Goal: Transaction & Acquisition: Book appointment/travel/reservation

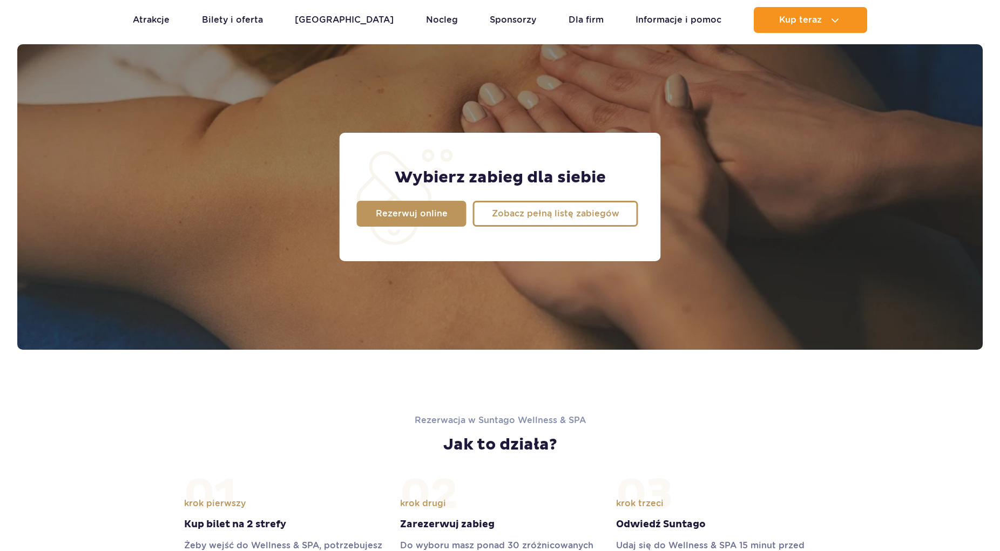
scroll to position [851, 0]
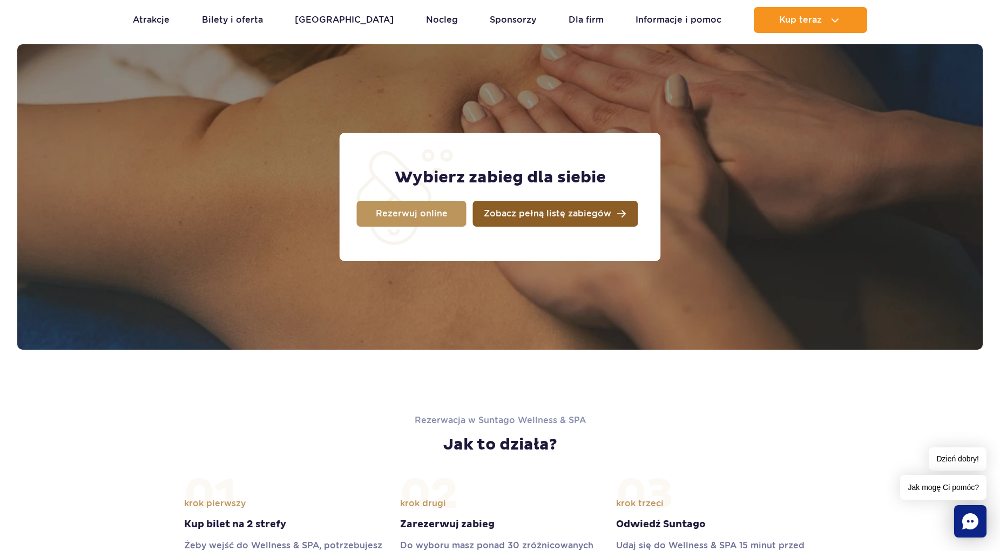
click at [583, 216] on span "Zobacz pełną listę zabiegów" at bounding box center [547, 213] width 127 height 9
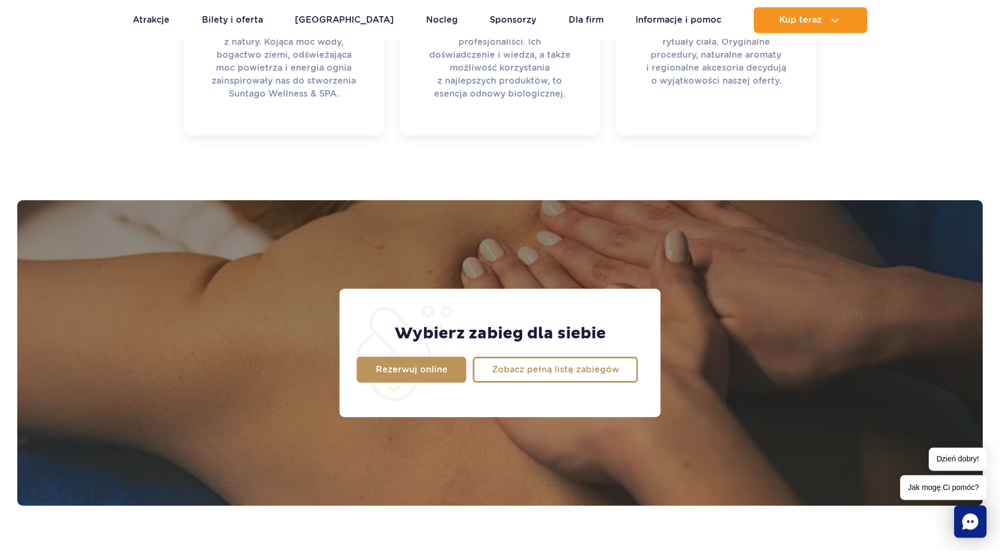
scroll to position [576, 0]
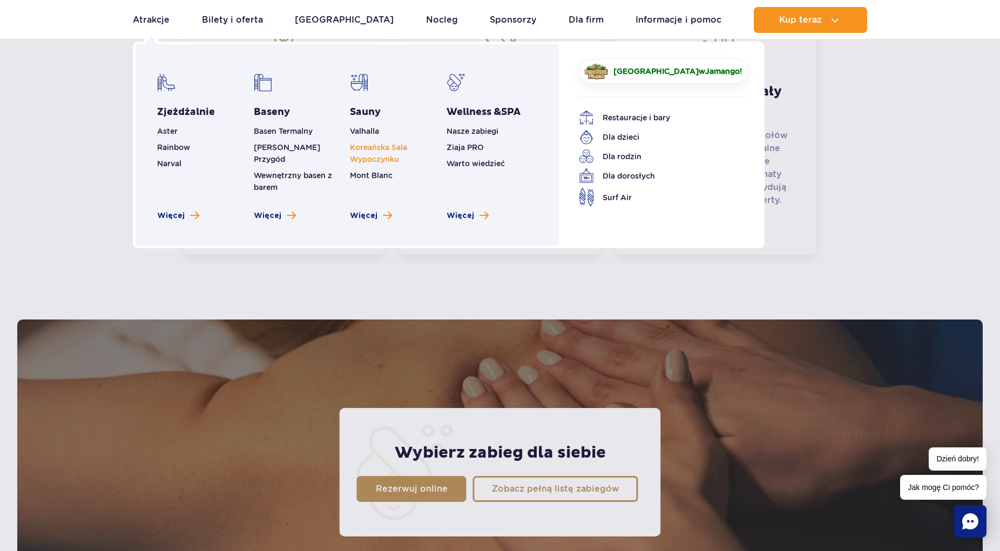
click at [380, 159] on link "Koreańska Sala Wypoczynku" at bounding box center [378, 153] width 57 height 21
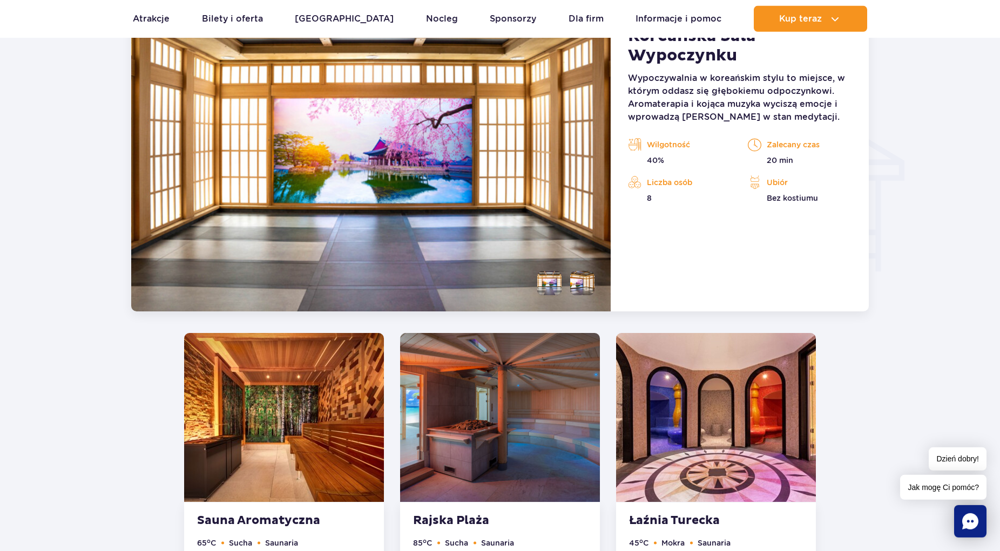
scroll to position [1256, 0]
click at [547, 285] on li at bounding box center [549, 284] width 24 height 24
click at [584, 290] on li at bounding box center [582, 284] width 24 height 24
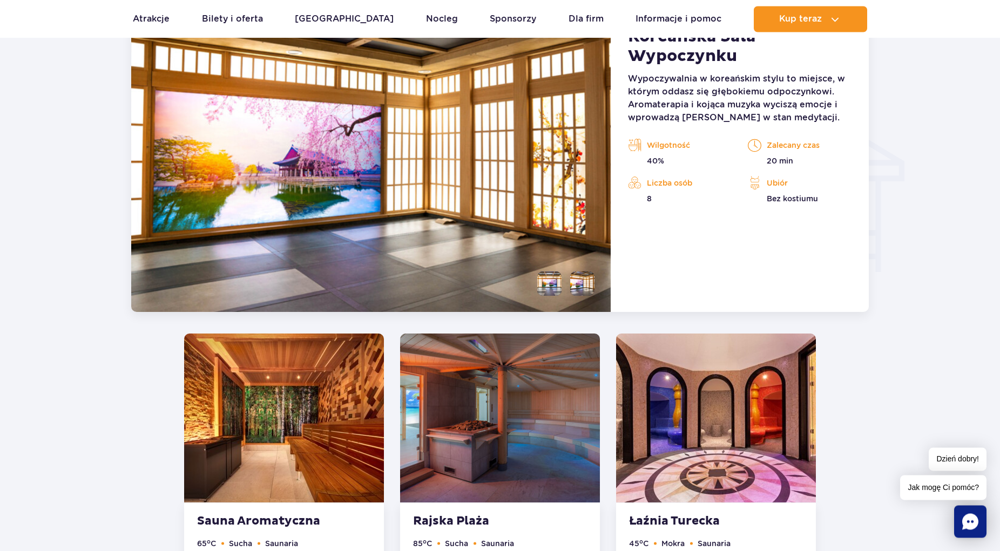
click at [556, 288] on li at bounding box center [549, 284] width 24 height 24
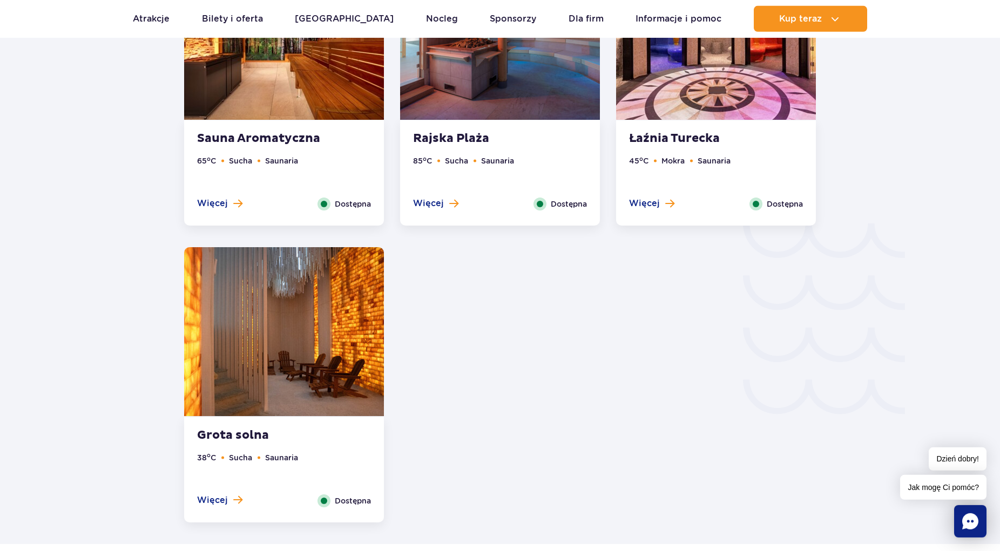
scroll to position [1642, 0]
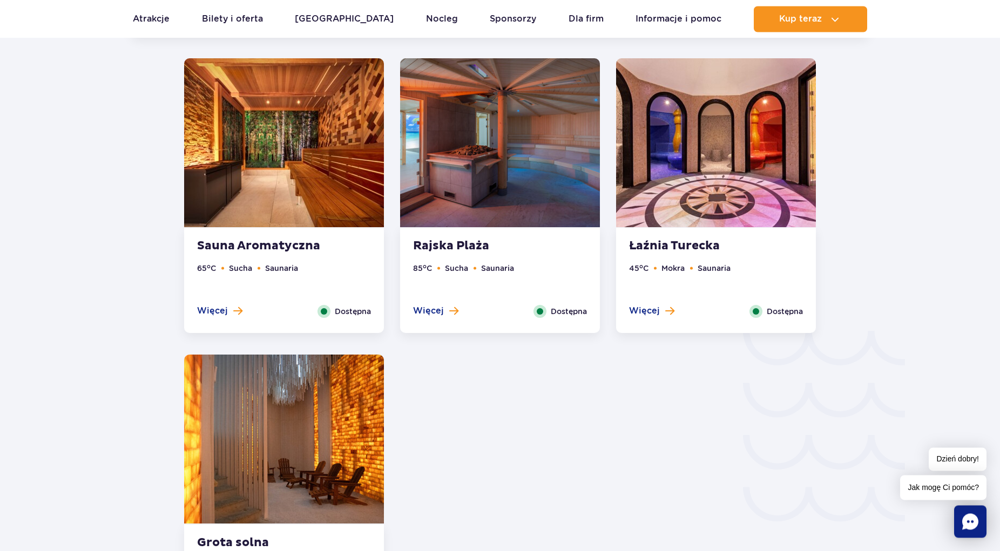
click at [472, 222] on img at bounding box center [500, 142] width 200 height 169
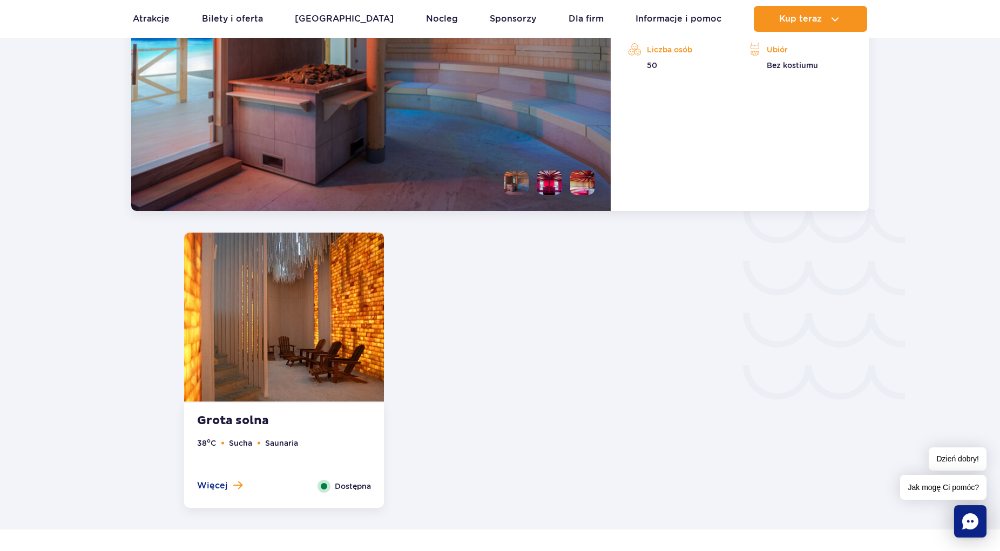
scroll to position [1663, 0]
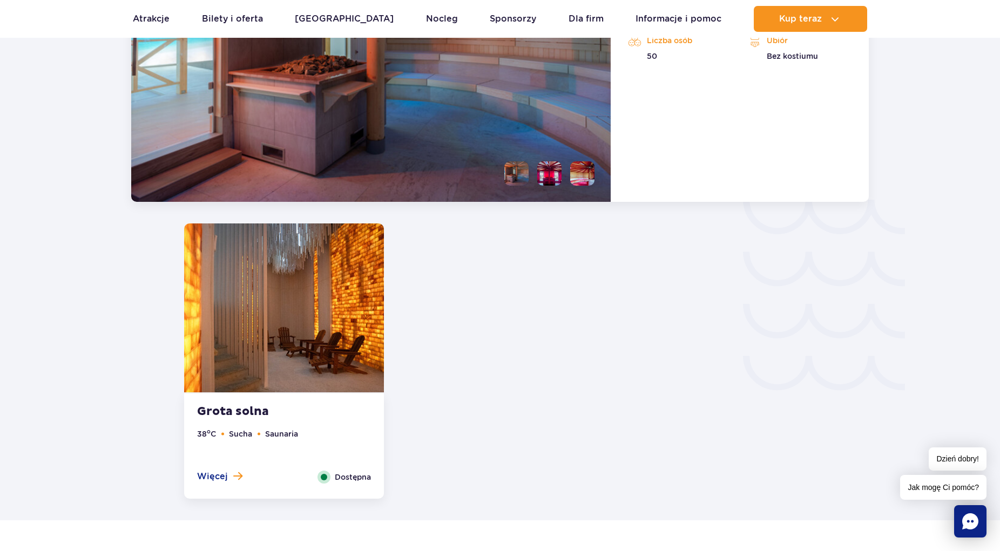
click at [330, 356] on img at bounding box center [284, 308] width 200 height 169
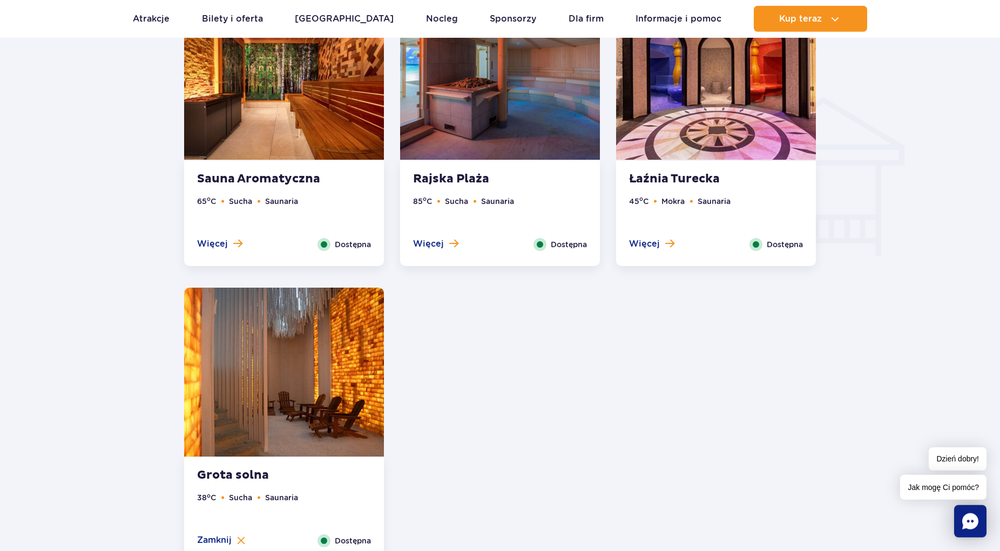
scroll to position [1244, 0]
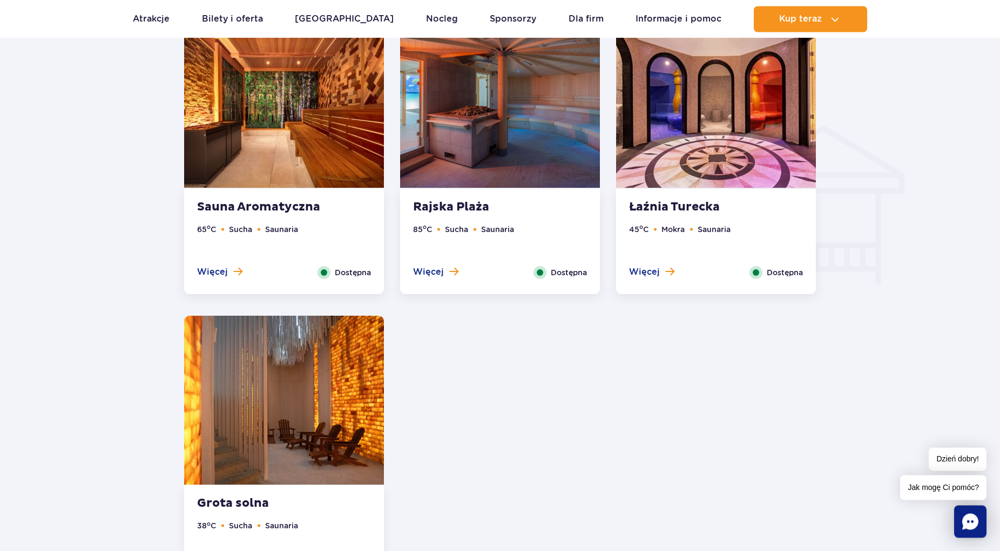
click at [272, 204] on strong "Sauna Aromatyczna" at bounding box center [262, 207] width 131 height 15
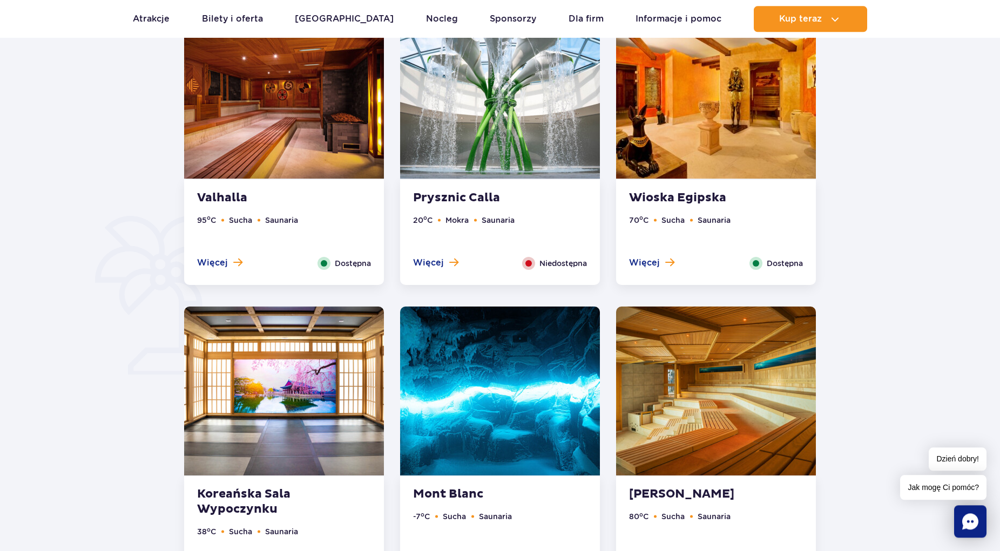
scroll to position [727, 0]
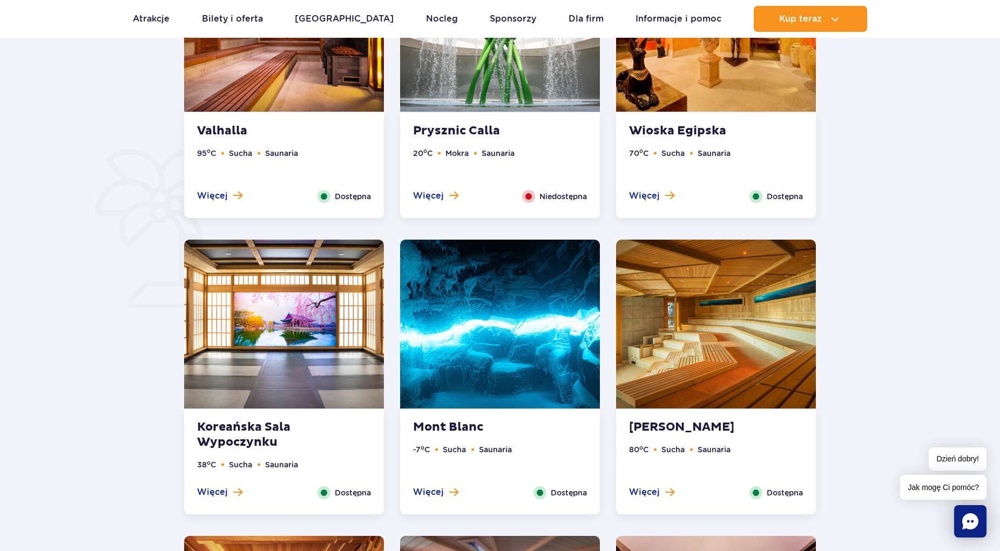
click at [498, 346] on img at bounding box center [500, 324] width 200 height 169
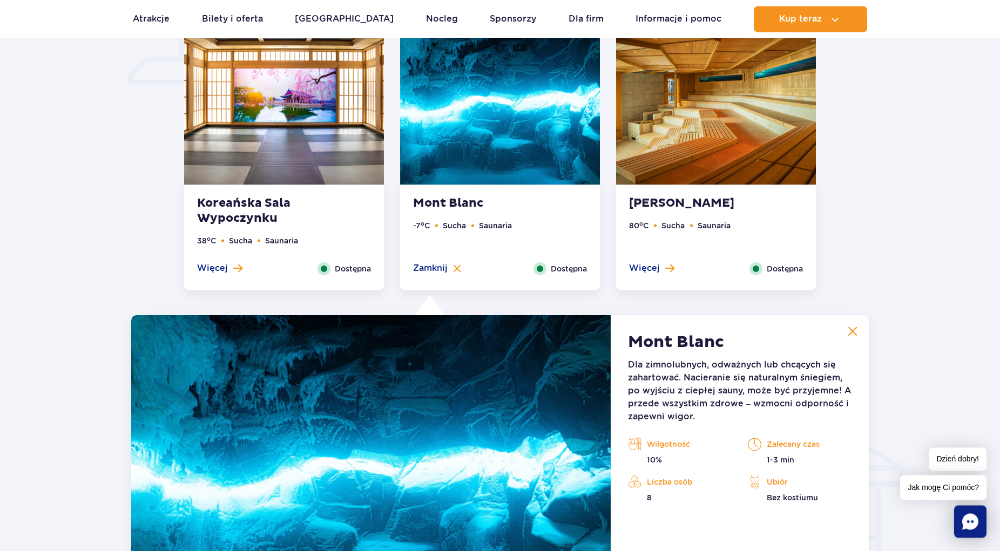
scroll to position [926, 0]
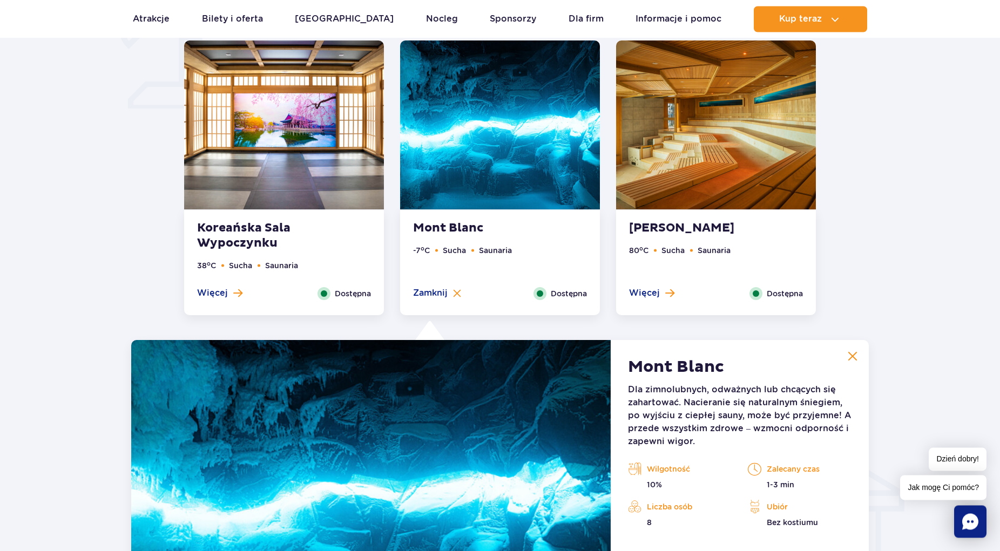
click at [731, 182] on img at bounding box center [716, 124] width 200 height 169
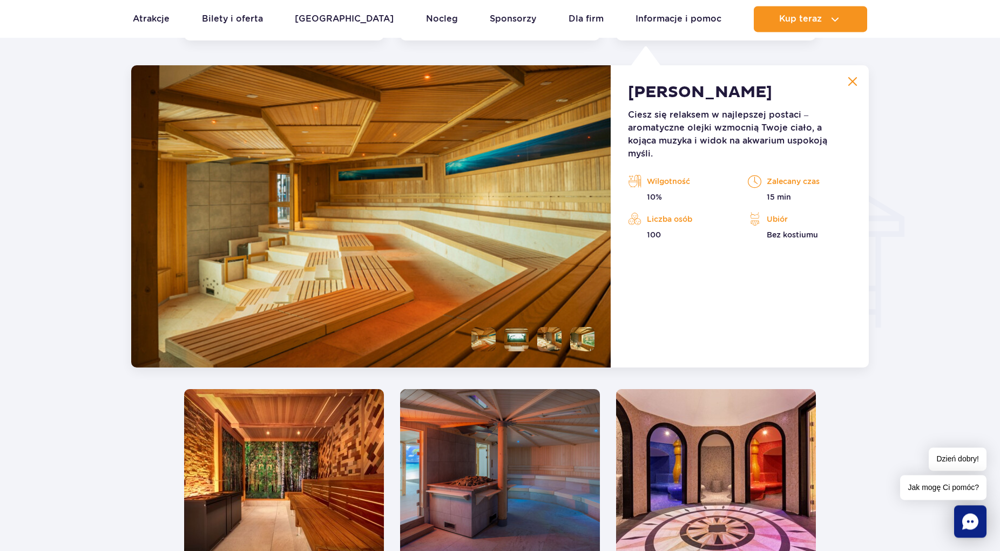
scroll to position [1201, 0]
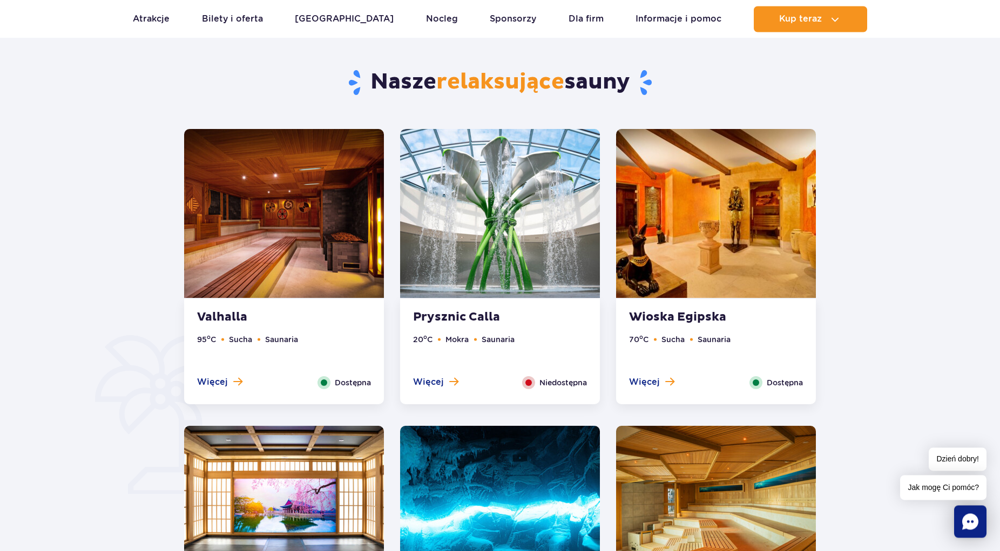
click at [498, 247] on img at bounding box center [500, 213] width 200 height 169
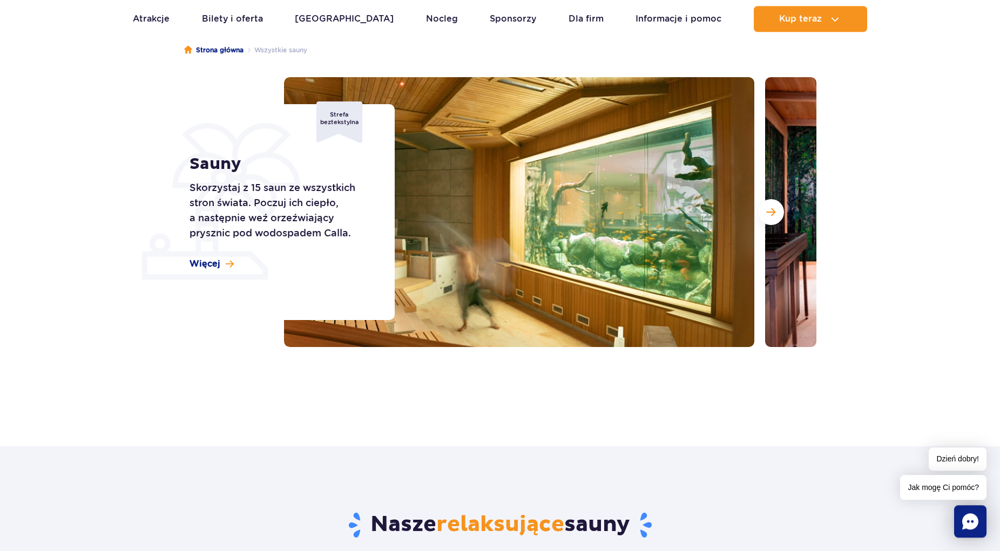
scroll to position [78, 0]
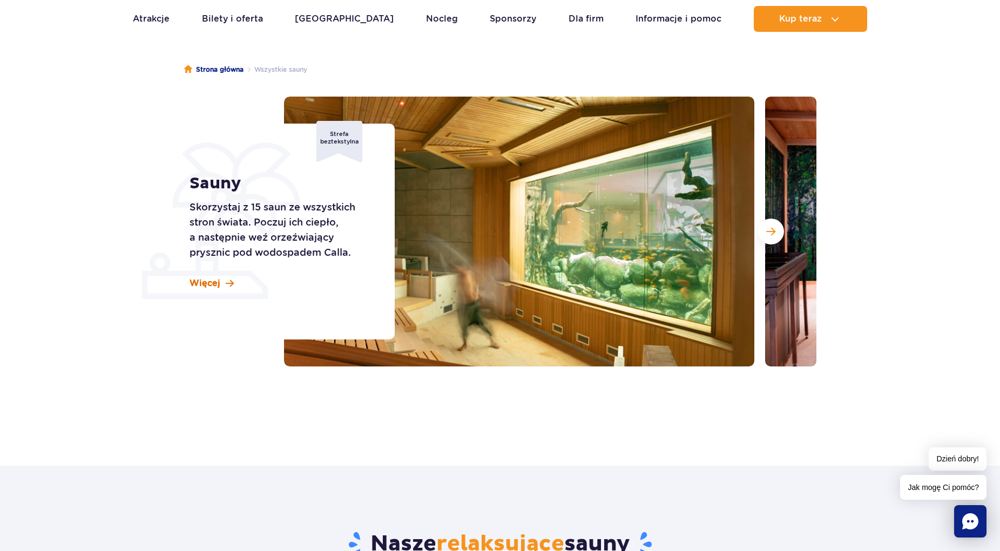
click at [202, 286] on span "Więcej" at bounding box center [205, 284] width 31 height 12
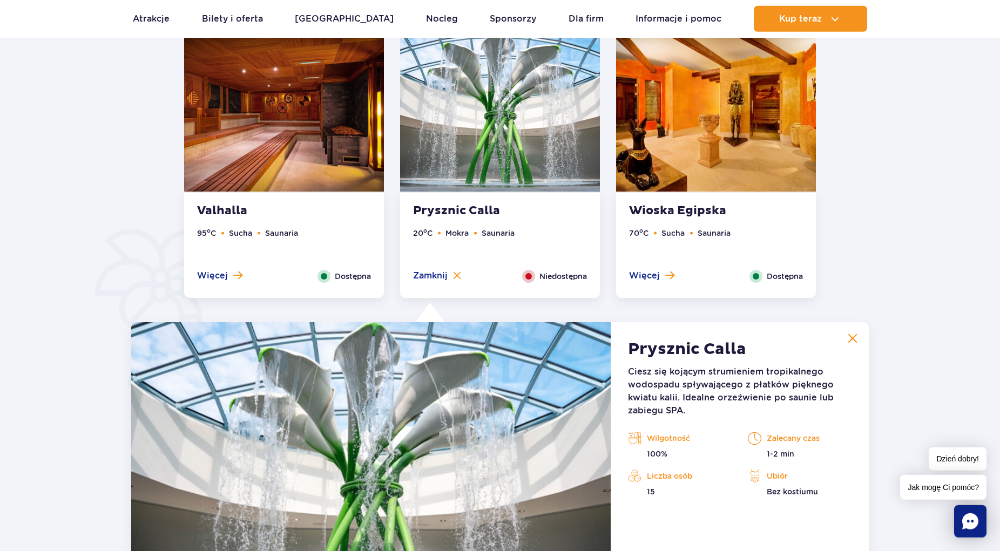
scroll to position [544, 0]
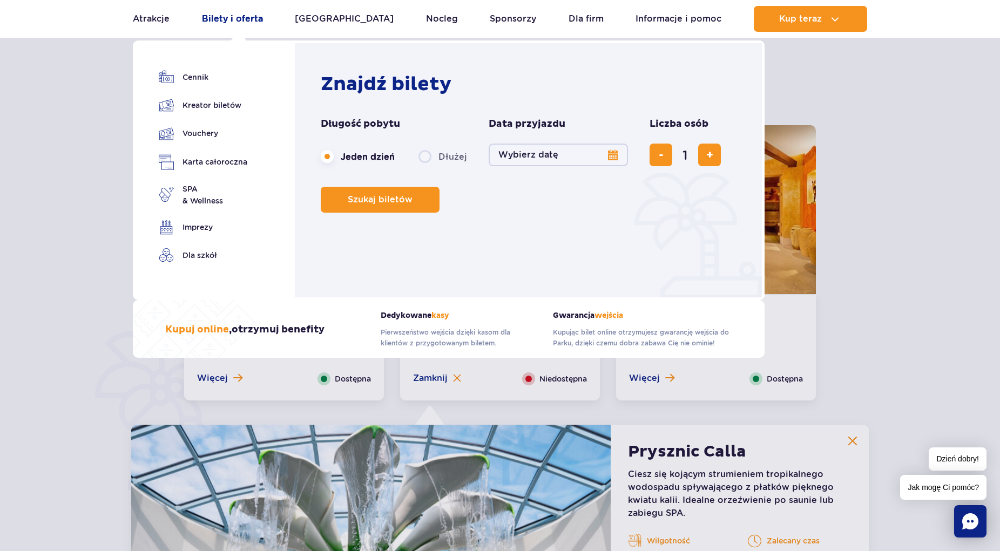
click at [246, 24] on link "Bilety i oferta" at bounding box center [232, 19] width 61 height 26
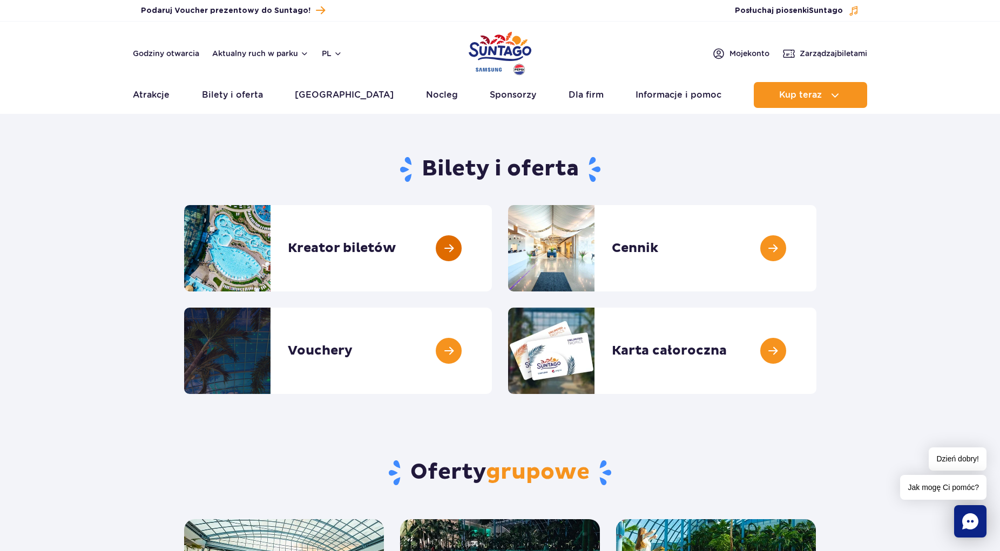
click at [492, 252] on link at bounding box center [492, 248] width 0 height 86
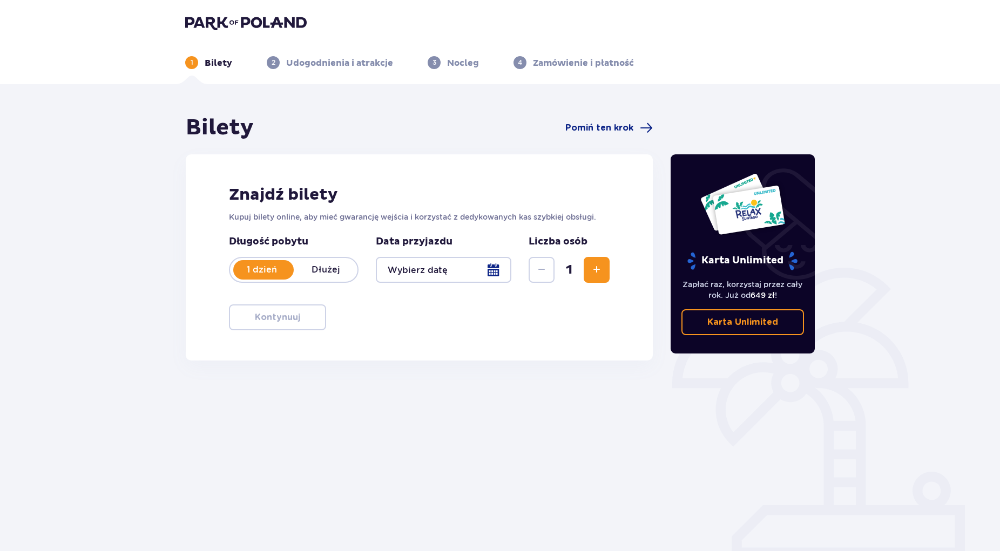
click at [493, 275] on div at bounding box center [444, 270] width 136 height 26
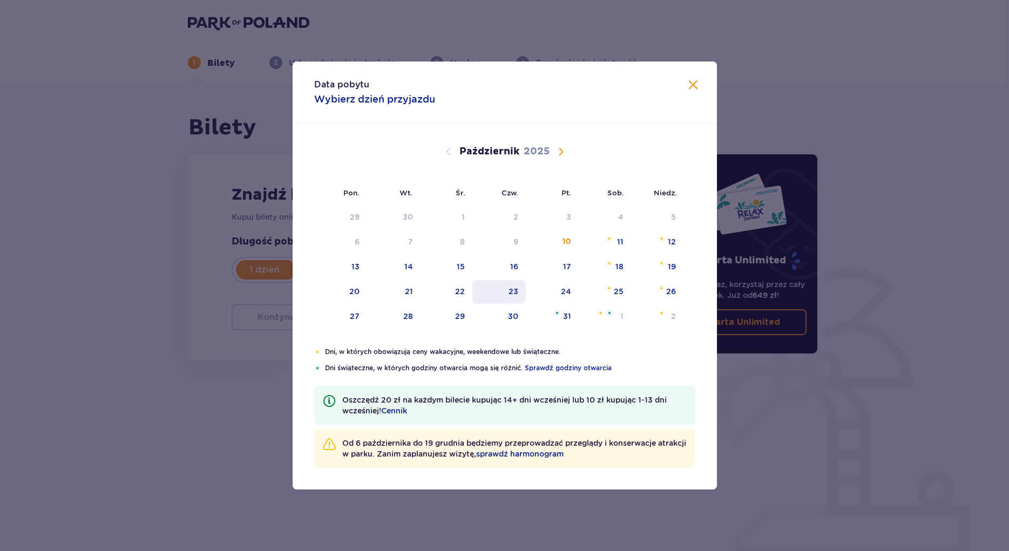
click at [520, 295] on div "23" at bounding box center [498, 292] width 53 height 24
type input "23.10.25"
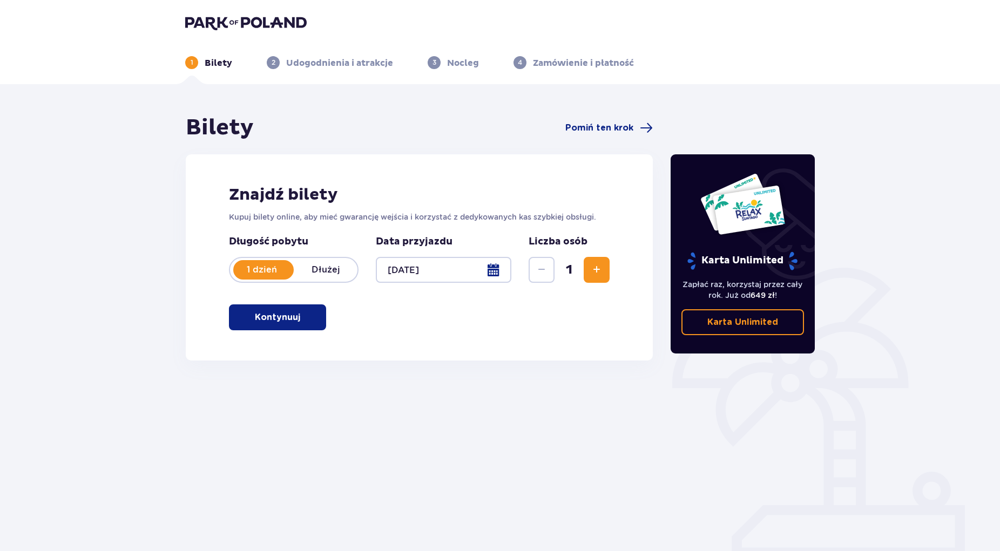
click at [600, 271] on span "Zwiększ" at bounding box center [596, 269] width 13 height 13
click at [295, 320] on button "Kontynuuj" at bounding box center [277, 318] width 97 height 26
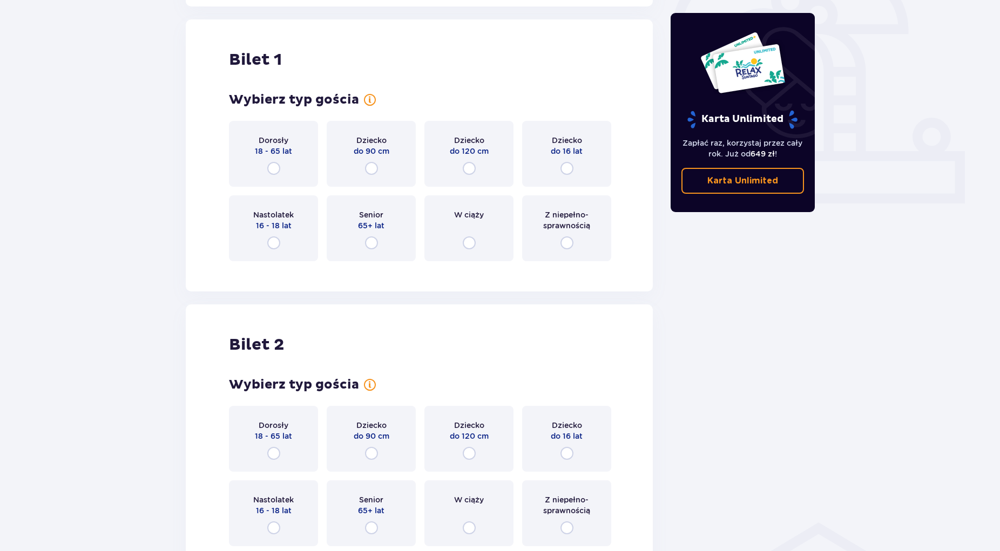
scroll to position [361, 0]
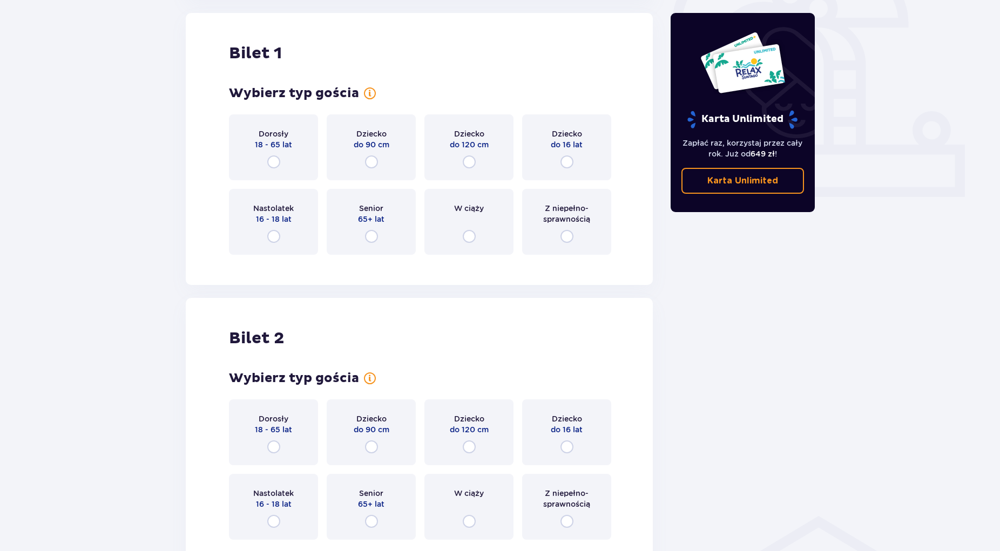
click at [273, 163] on input "radio" at bounding box center [273, 161] width 13 height 13
radio input "true"
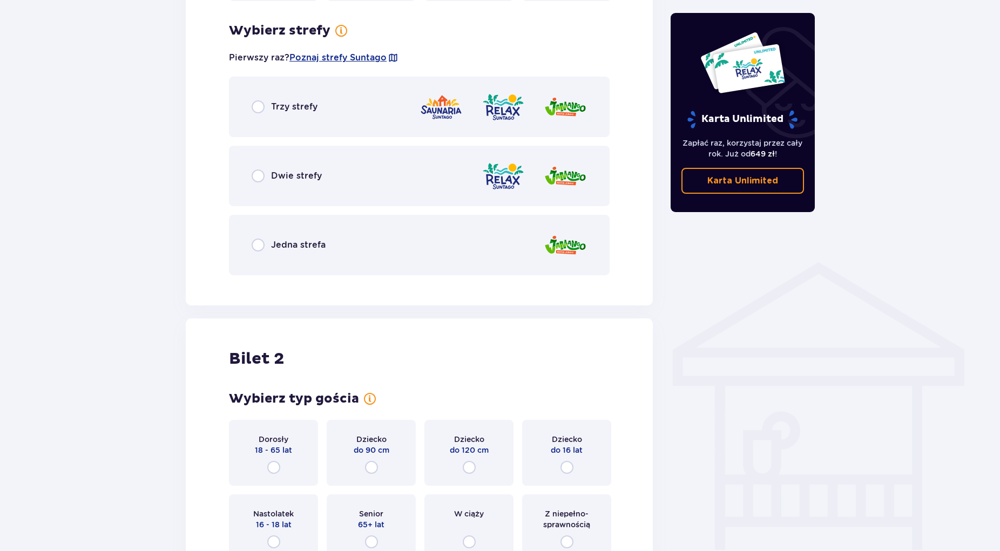
scroll to position [624, 0]
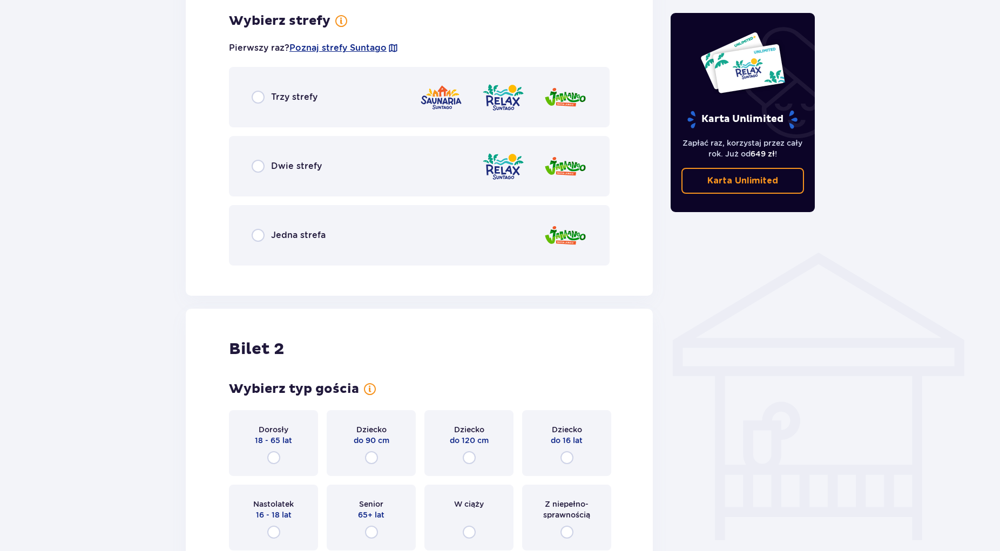
click at [262, 96] on input "radio" at bounding box center [258, 97] width 13 height 13
radio input "true"
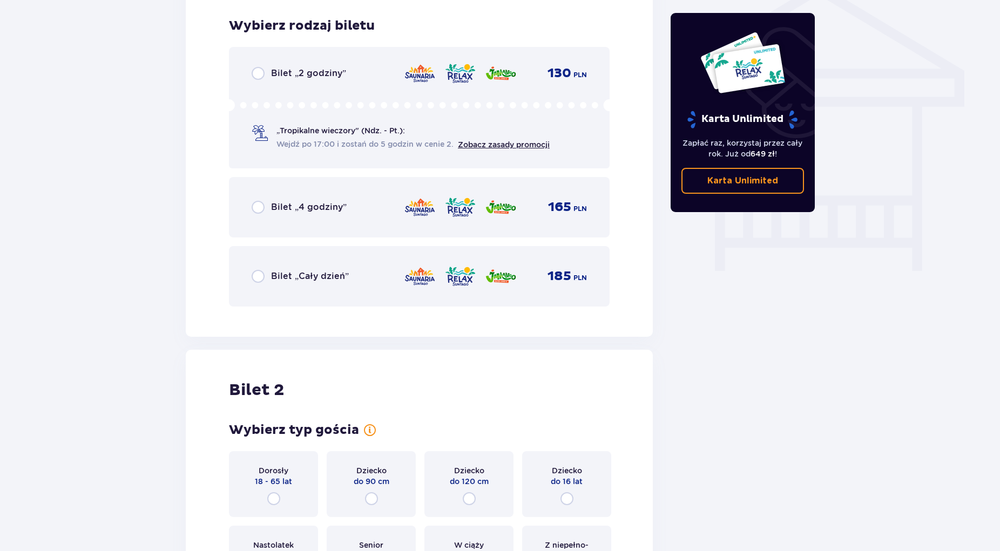
scroll to position [898, 0]
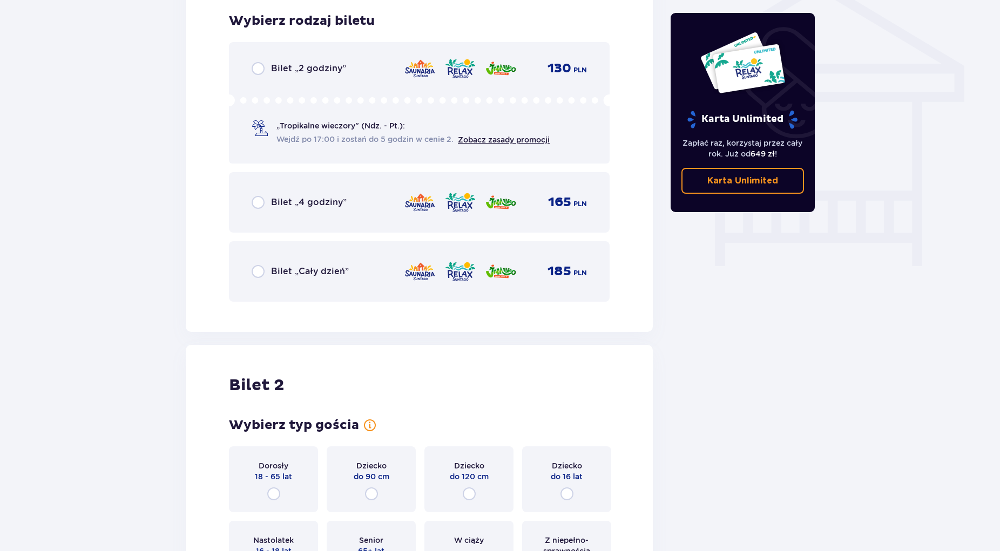
click at [256, 274] on input "radio" at bounding box center [258, 271] width 13 height 13
radio input "true"
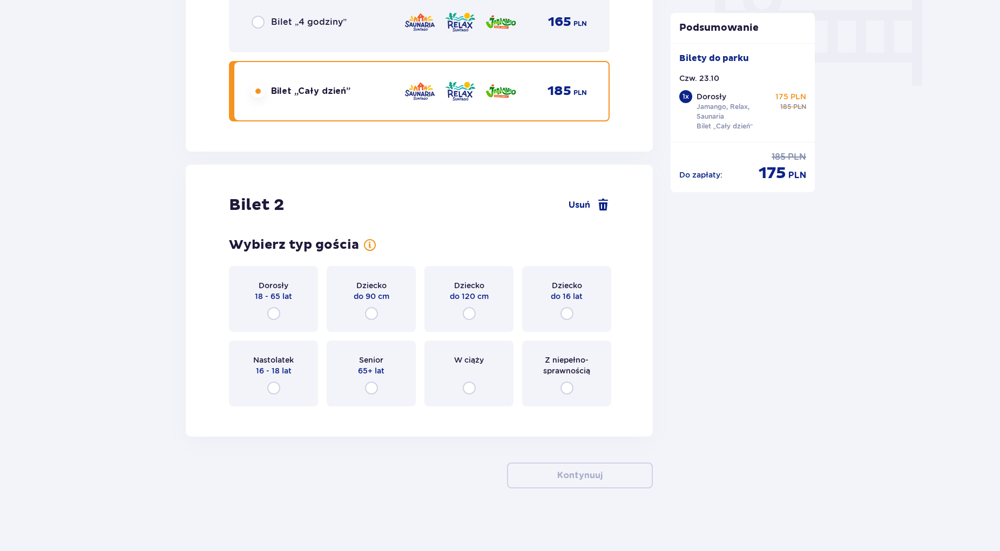
scroll to position [1081, 0]
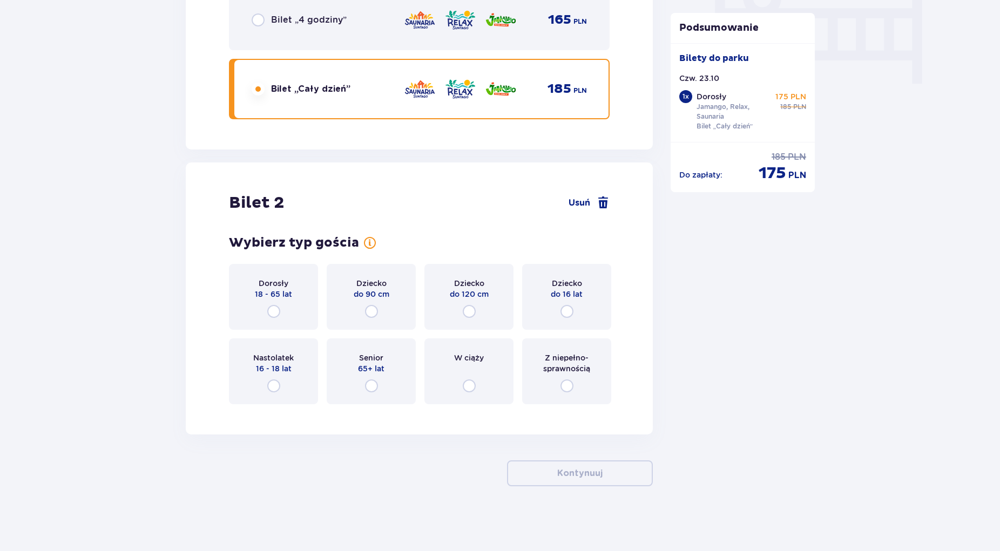
click at [568, 389] on input "radio" at bounding box center [566, 386] width 13 height 13
radio input "true"
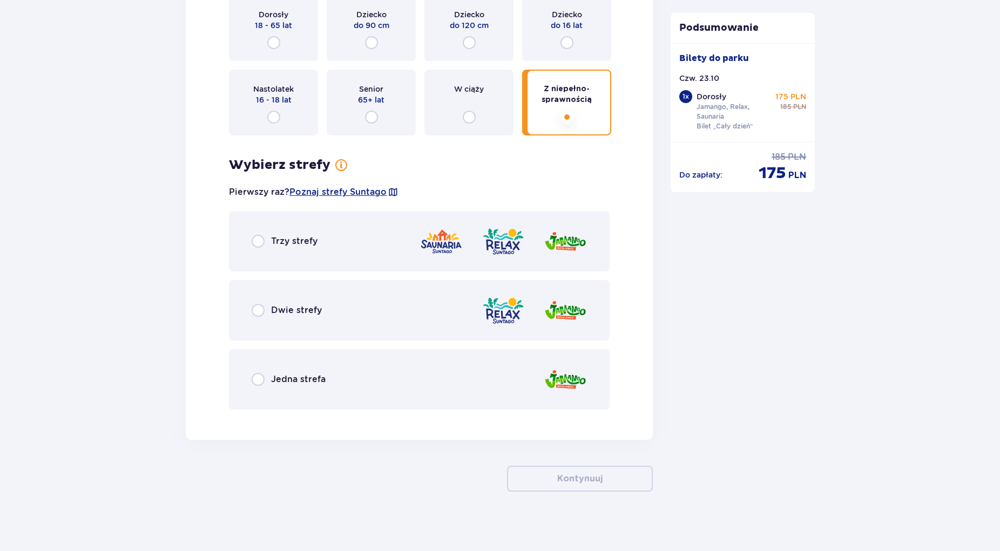
scroll to position [1355, 0]
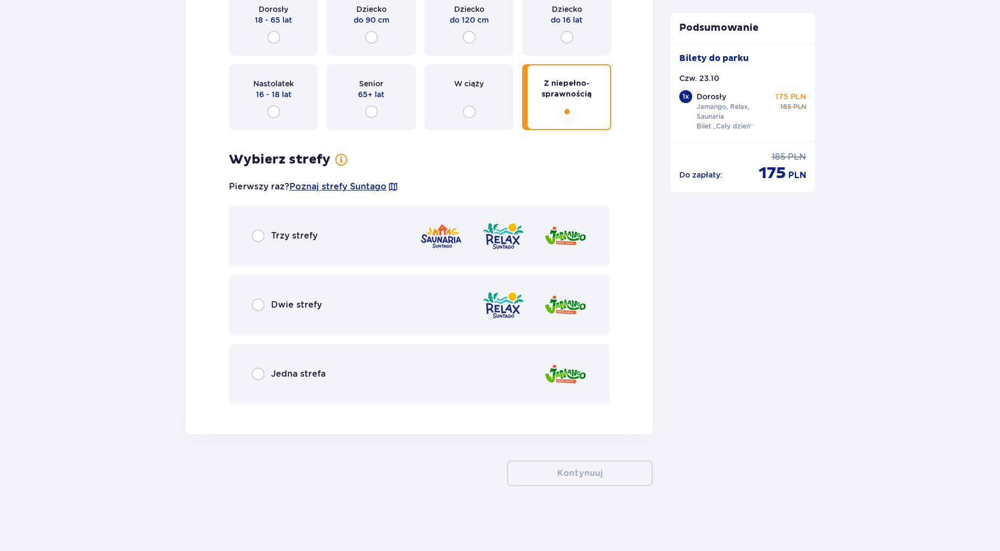
click at [262, 235] on input "radio" at bounding box center [258, 235] width 13 height 13
radio input "true"
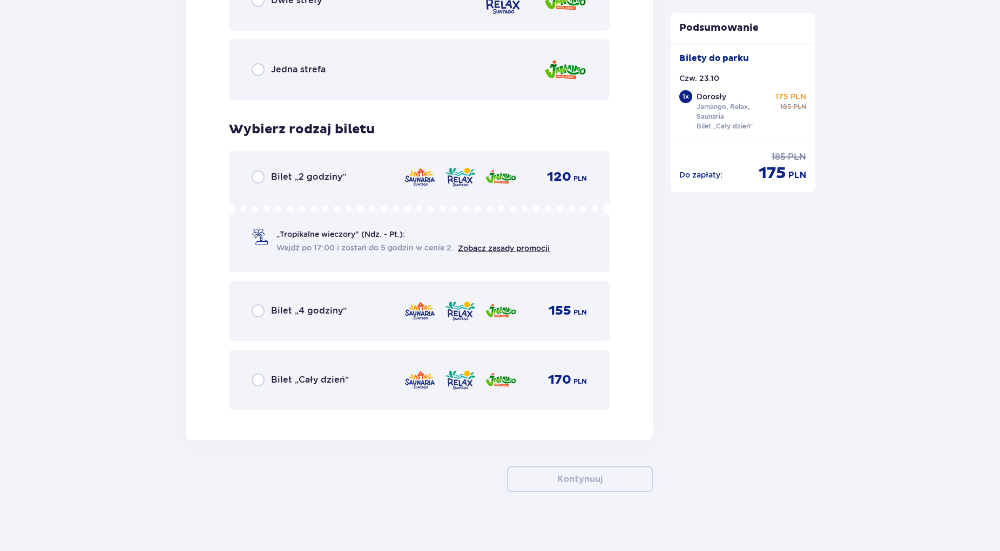
scroll to position [1666, 0]
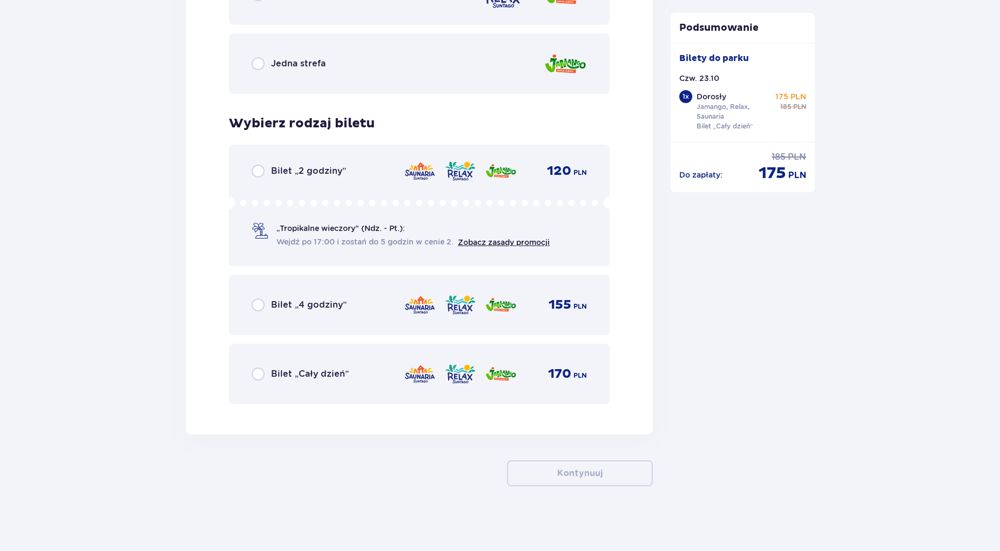
click at [259, 372] on input "radio" at bounding box center [258, 374] width 13 height 13
radio input "true"
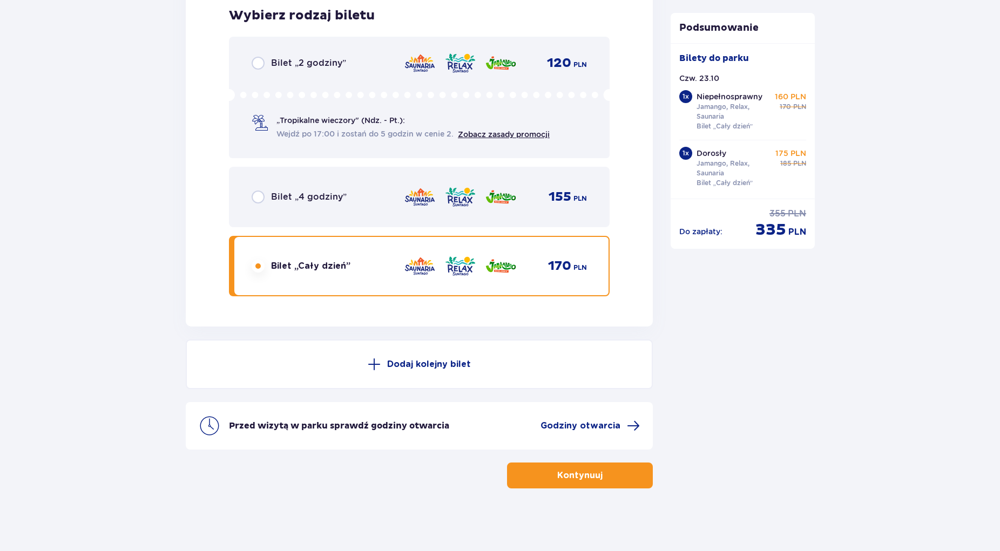
scroll to position [1776, 0]
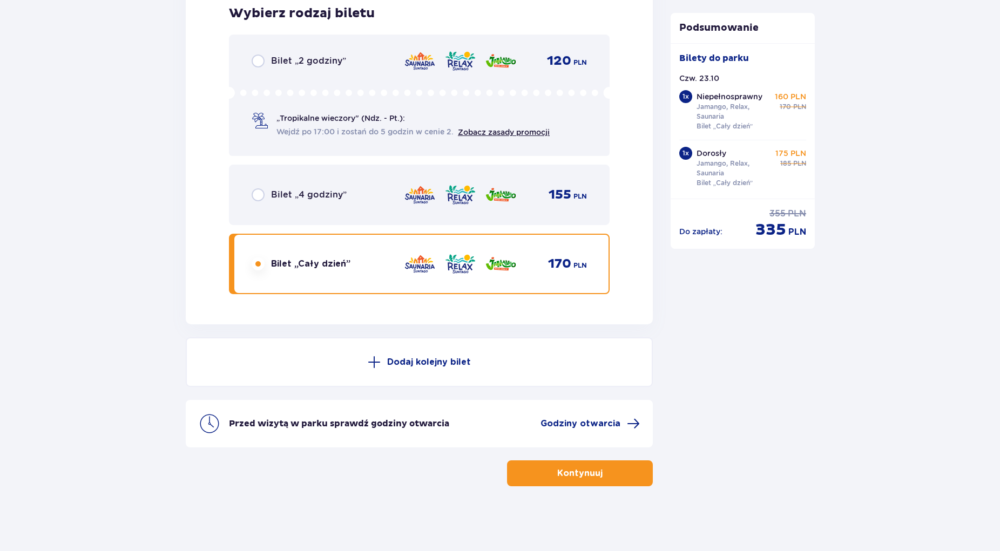
click at [587, 478] on p "Kontynuuj" at bounding box center [579, 474] width 45 height 12
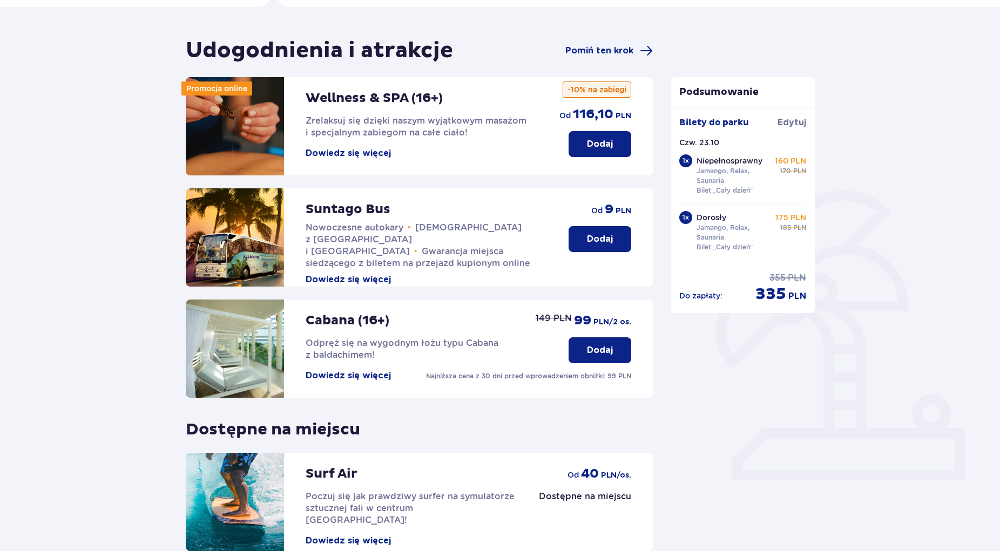
scroll to position [16, 0]
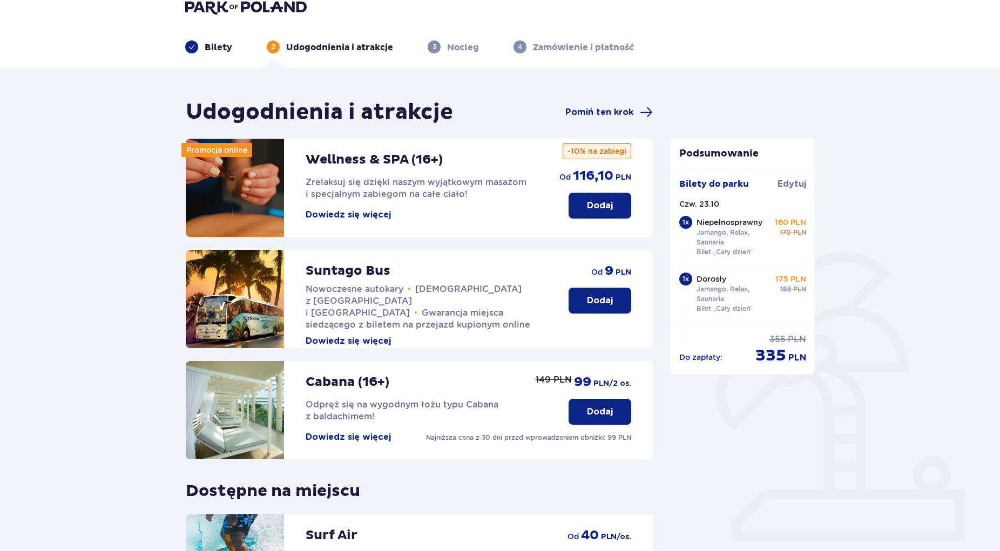
click at [594, 215] on button "Dodaj" at bounding box center [600, 206] width 63 height 26
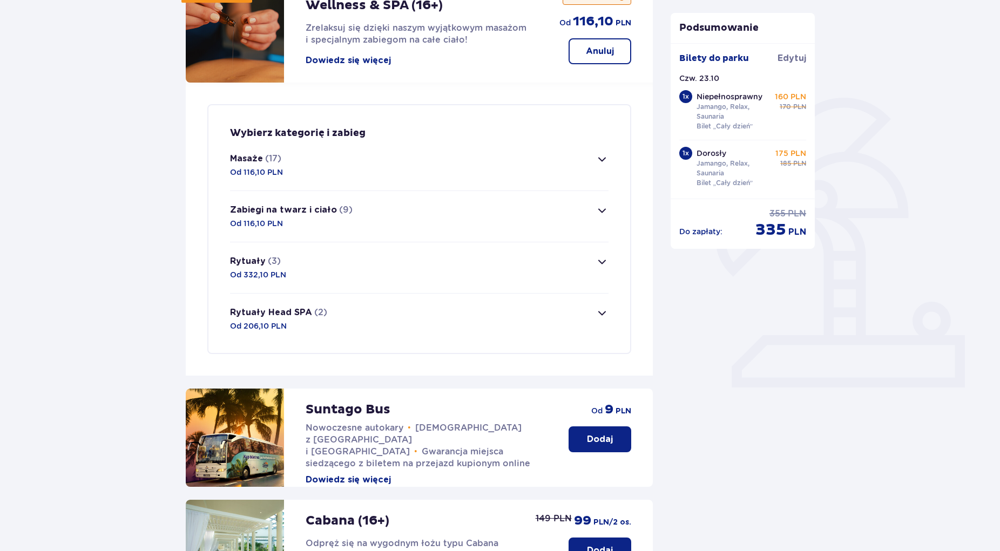
scroll to position [151, 0]
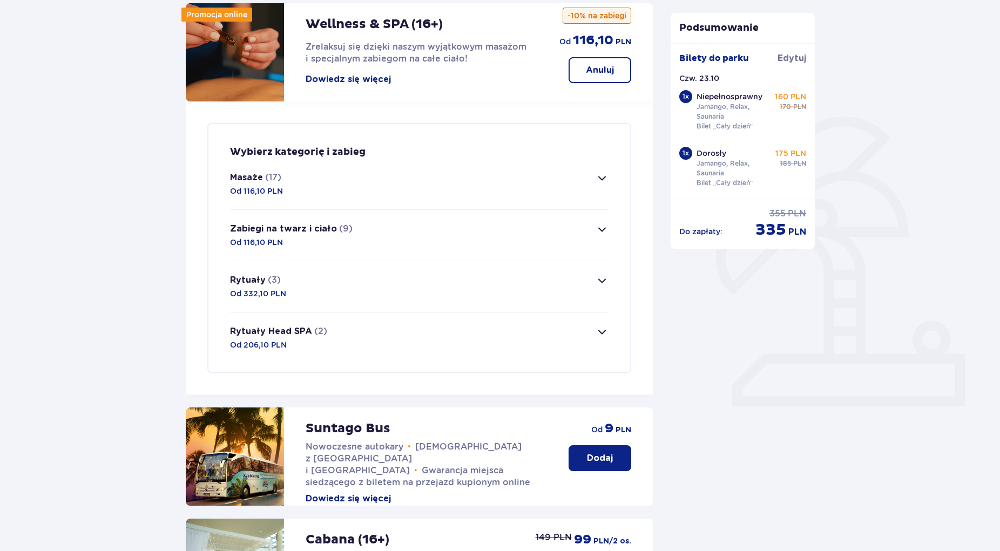
click at [598, 178] on span "button" at bounding box center [602, 178] width 13 height 13
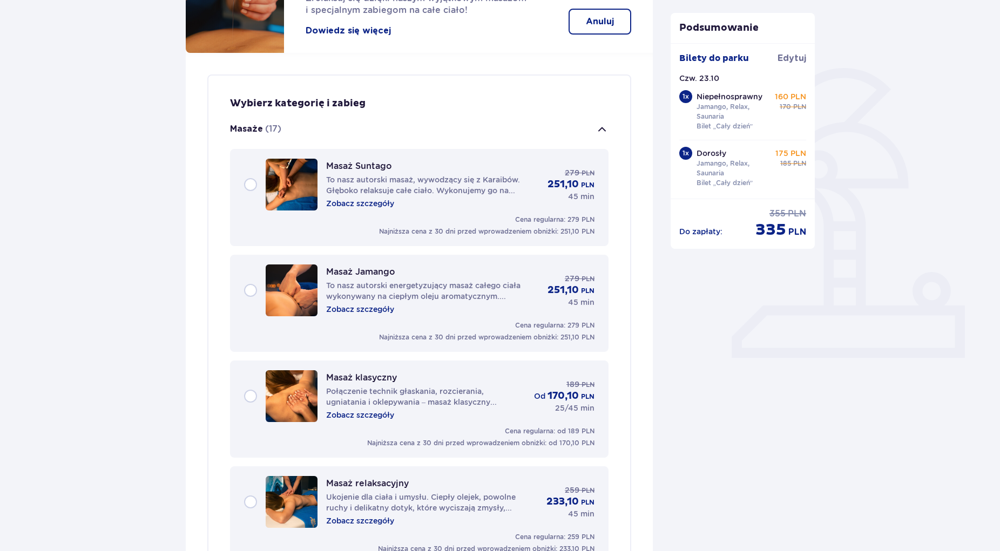
scroll to position [0, 0]
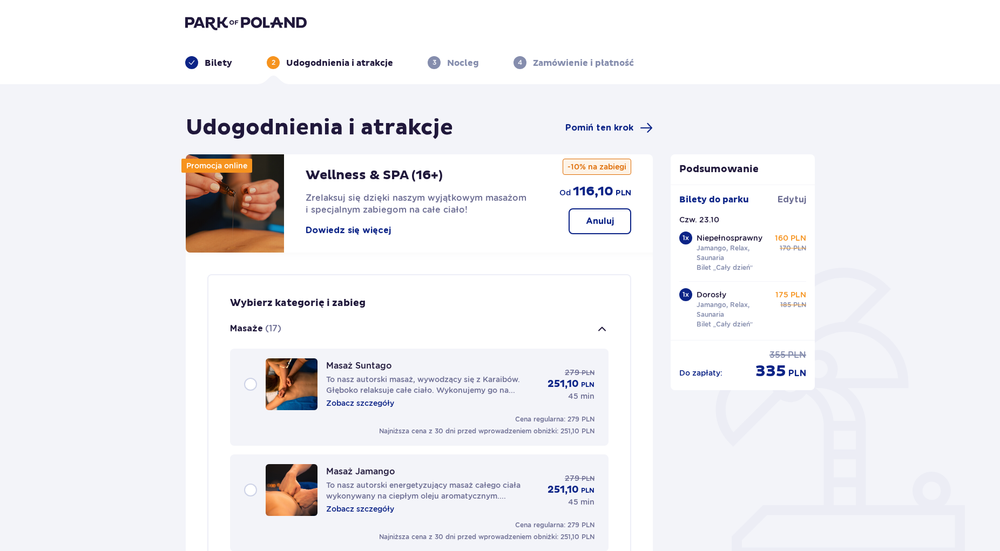
click at [579, 229] on button "Anuluj" at bounding box center [600, 221] width 63 height 26
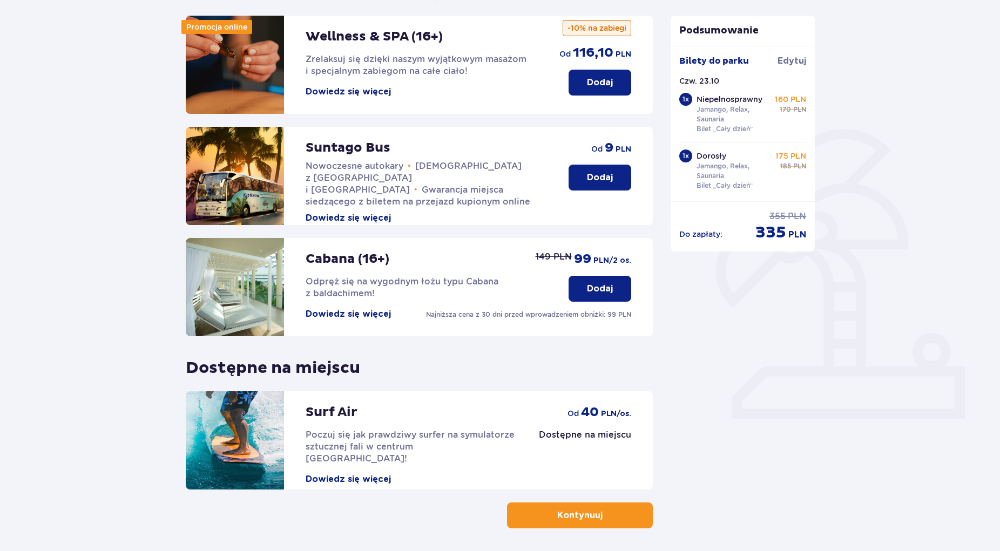
scroll to position [141, 0]
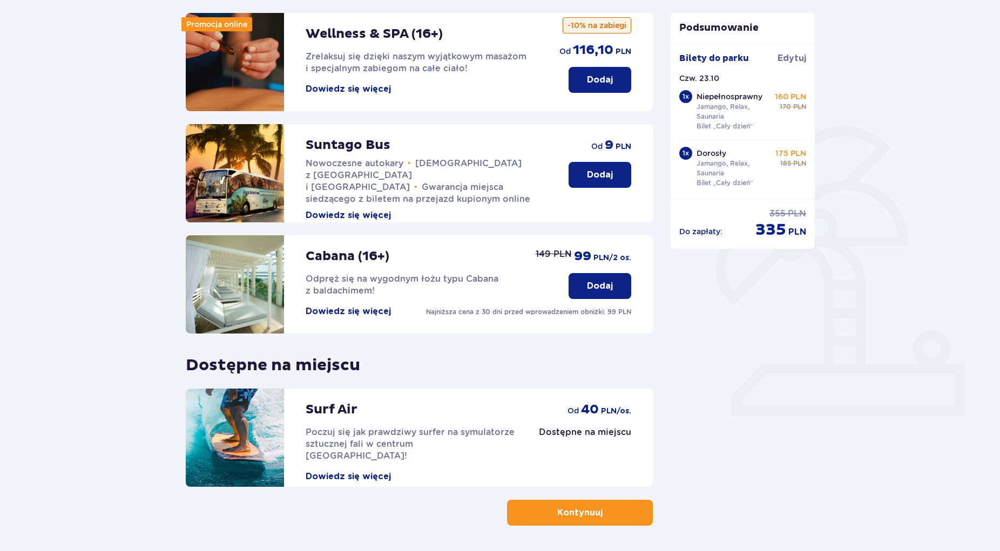
click at [599, 90] on button "Dodaj" at bounding box center [600, 80] width 63 height 26
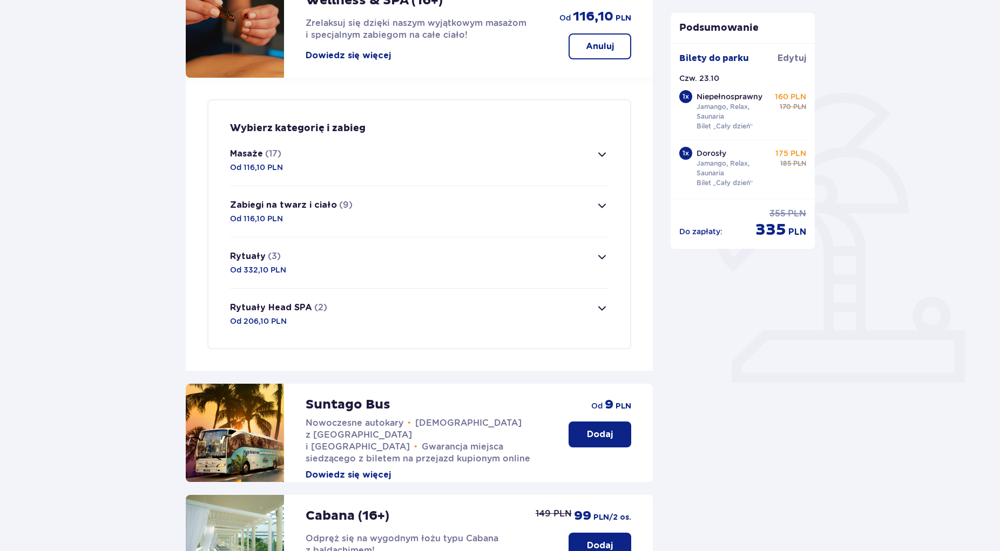
scroll to position [151, 0]
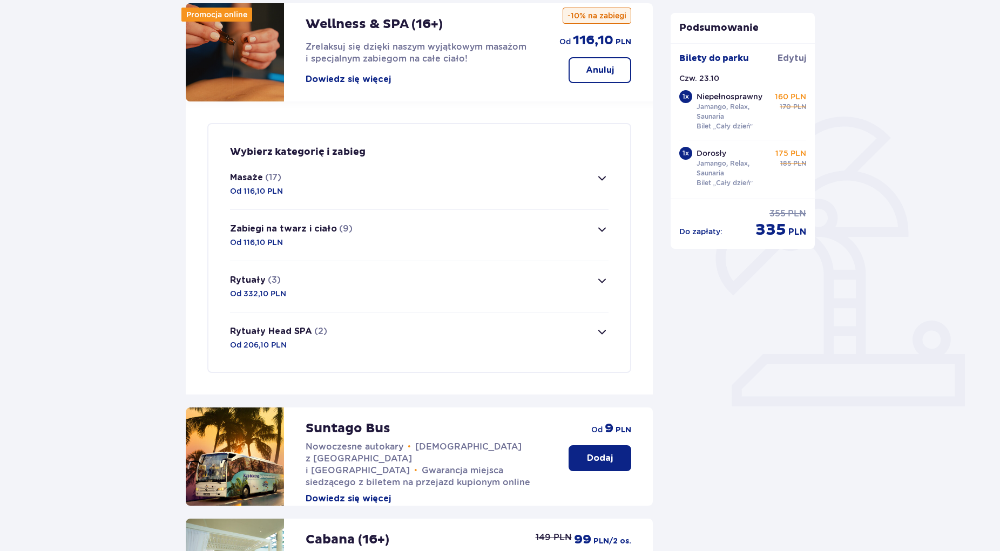
click at [602, 231] on span "button" at bounding box center [602, 229] width 13 height 13
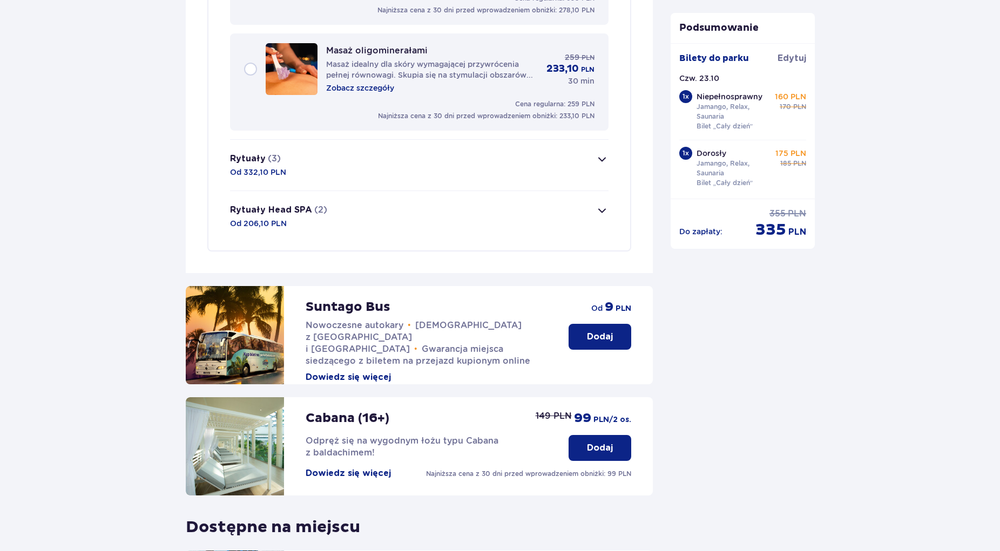
scroll to position [1242, 0]
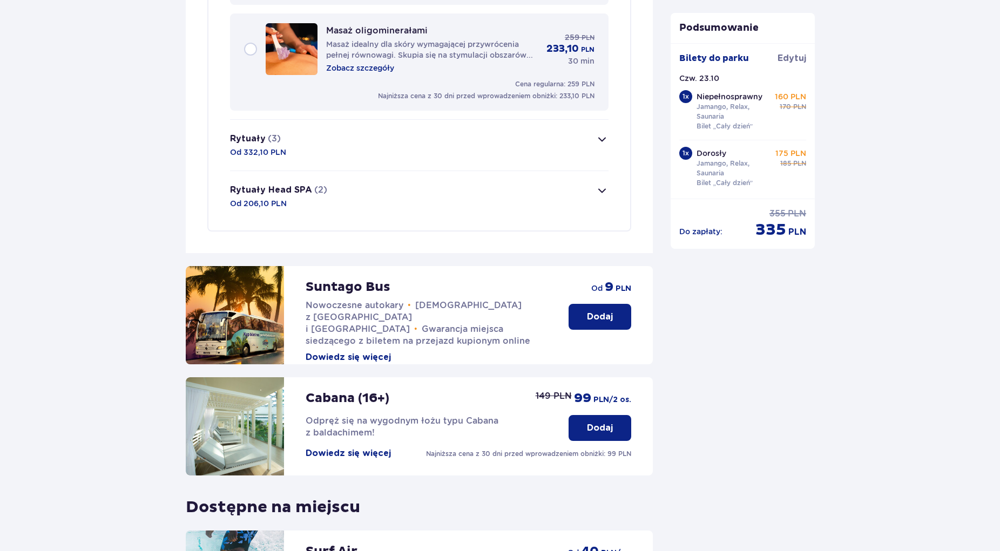
click at [601, 144] on span "button" at bounding box center [602, 139] width 13 height 13
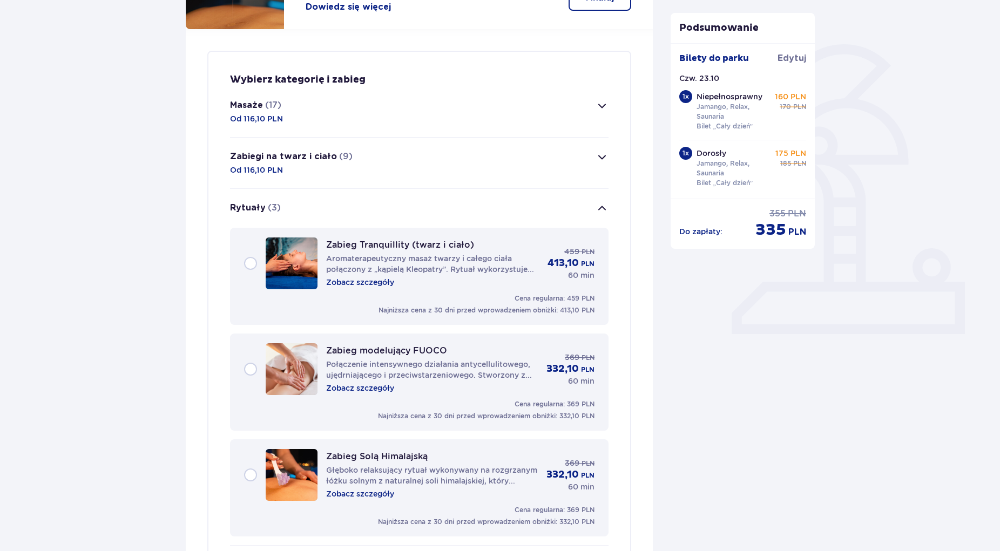
scroll to position [441, 0]
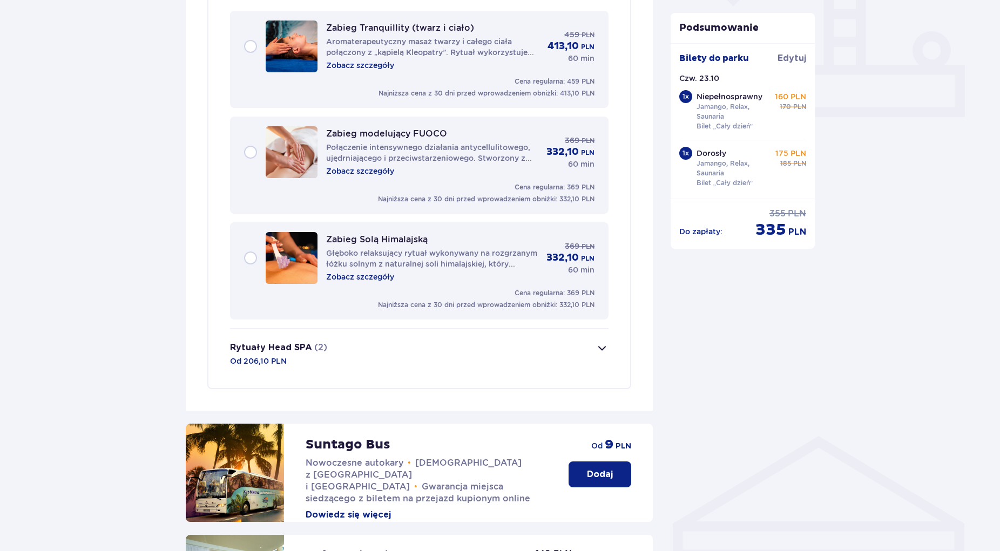
click at [603, 348] on span "button" at bounding box center [602, 348] width 13 height 13
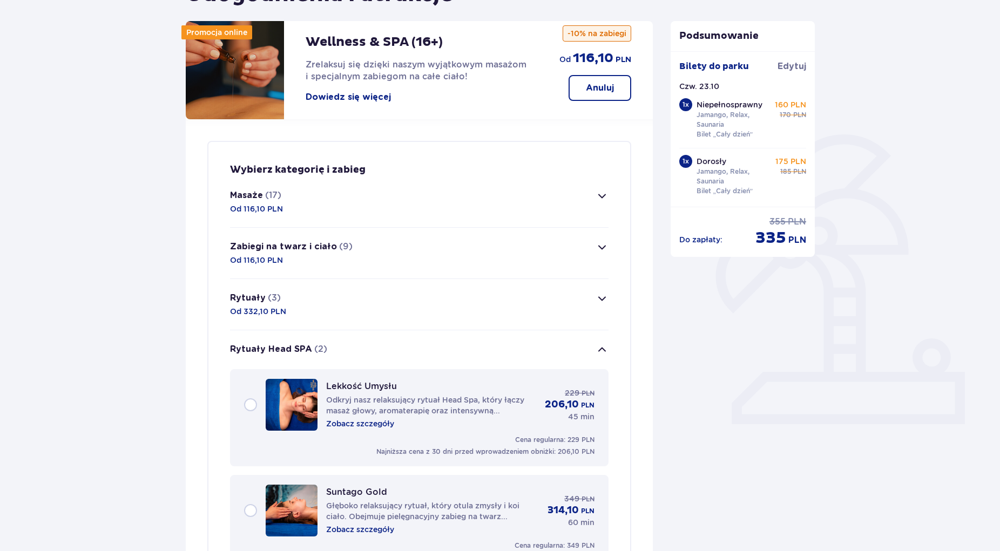
scroll to position [133, 0]
click at [601, 246] on span "button" at bounding box center [602, 247] width 13 height 13
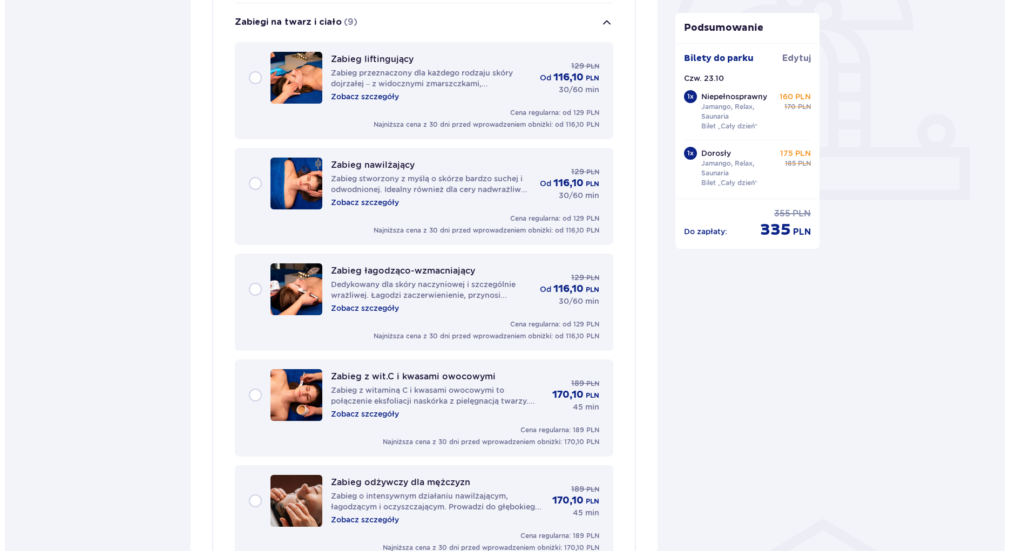
scroll to position [361, 0]
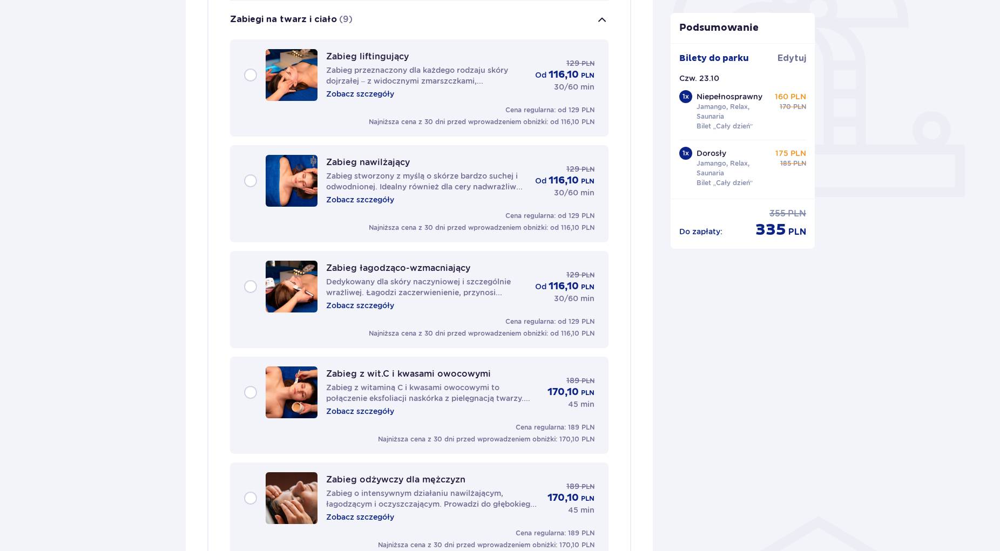
click at [376, 92] on p "Zobacz szczegóły" at bounding box center [360, 94] width 68 height 11
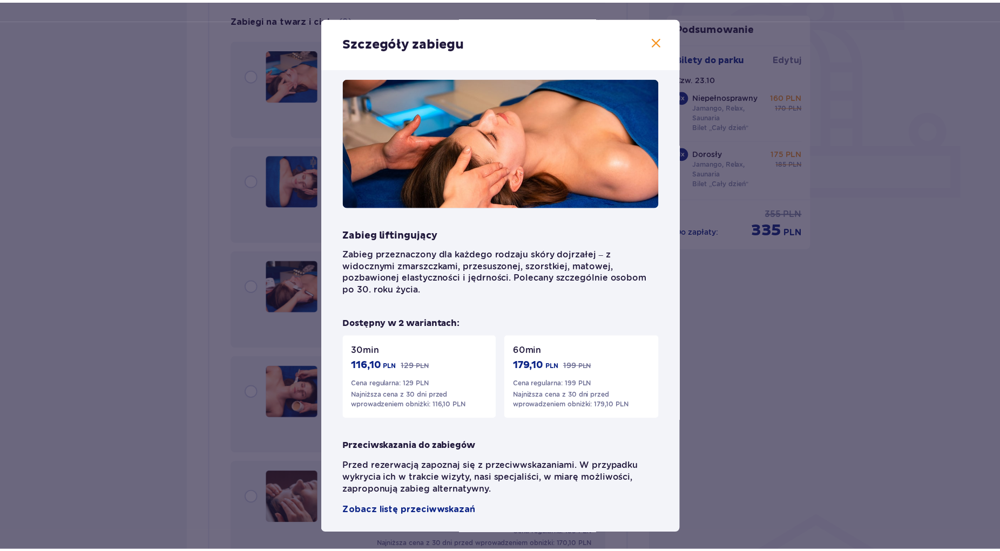
scroll to position [18, 0]
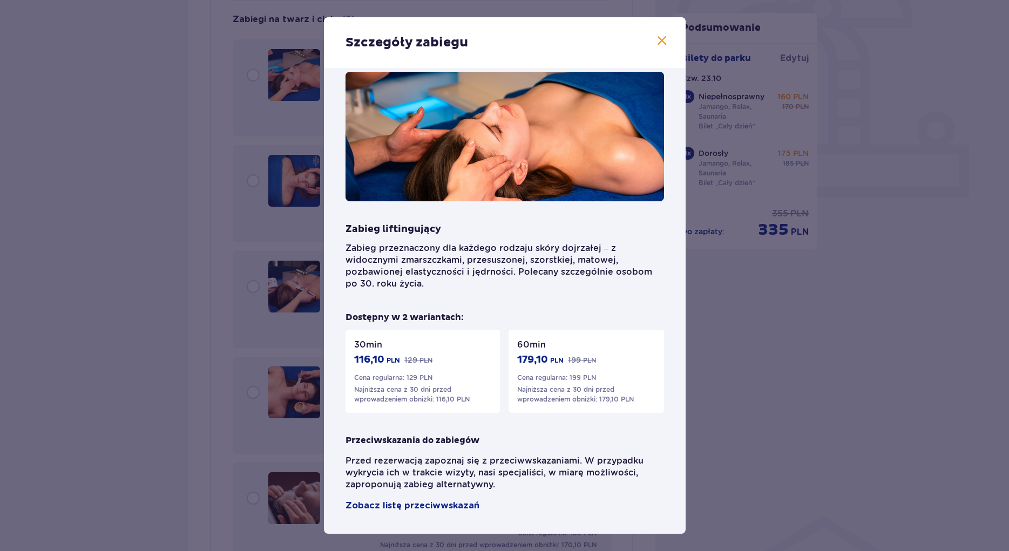
click at [655, 43] on span at bounding box center [661, 41] width 13 height 13
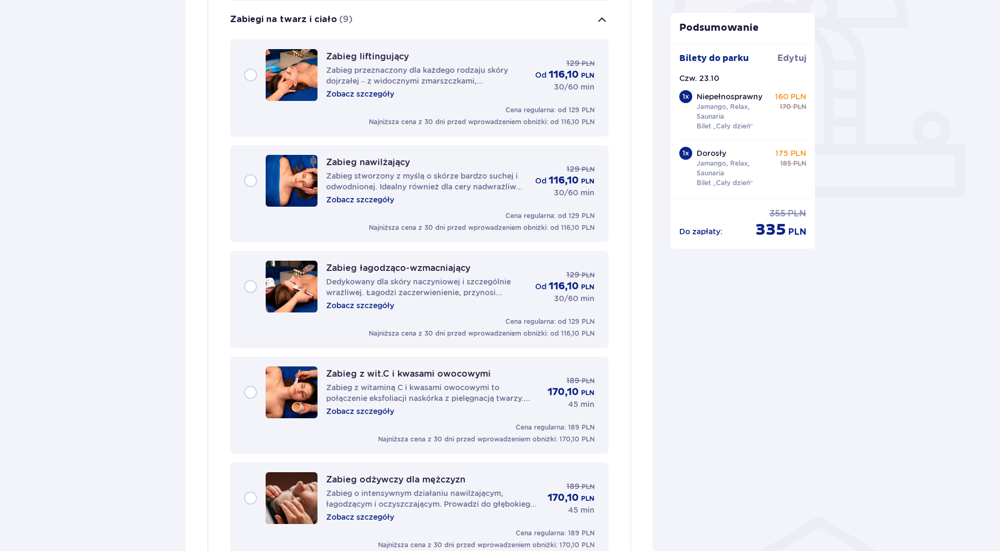
click at [391, 161] on p "Zabieg nawilżający" at bounding box center [368, 162] width 84 height 10
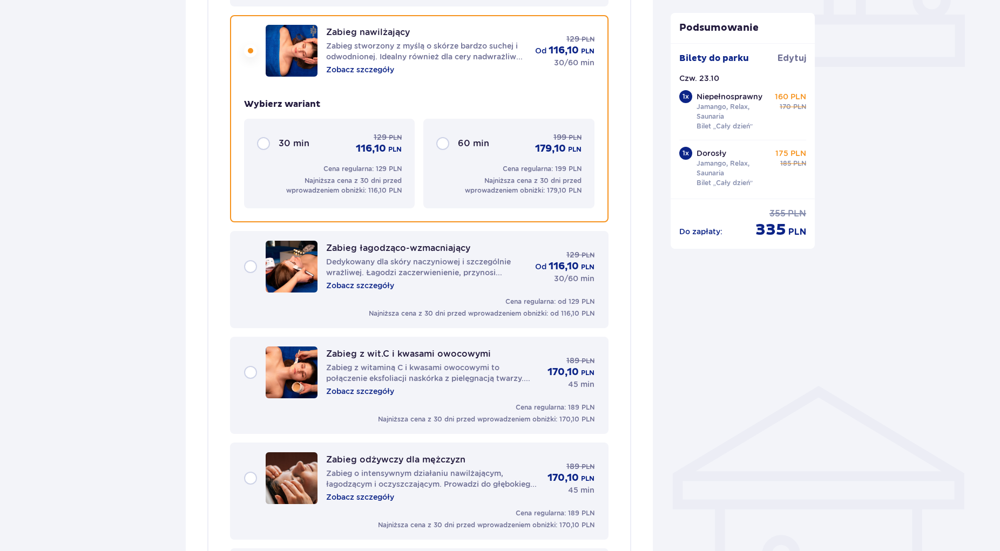
scroll to position [493, 0]
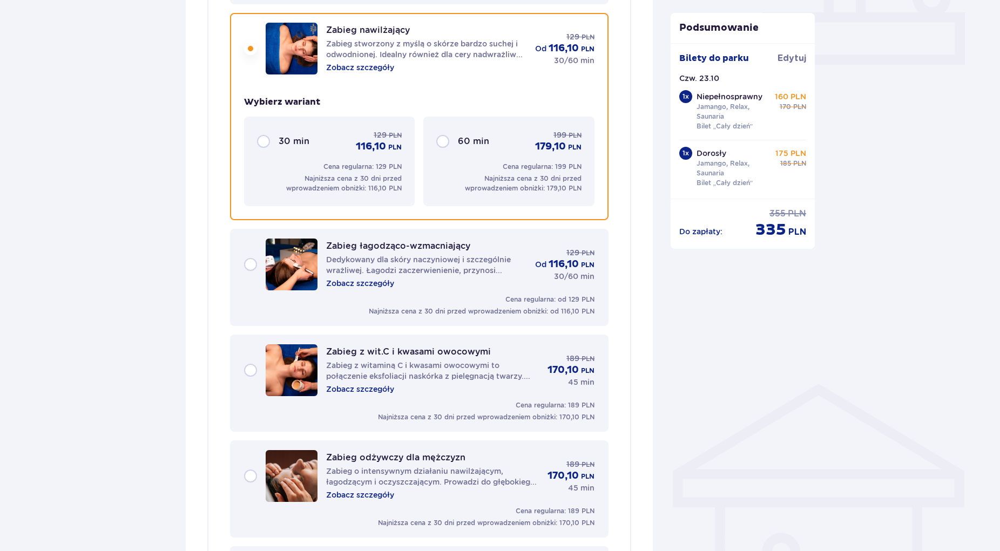
click at [364, 71] on p "Zobacz szczegóły" at bounding box center [360, 67] width 68 height 11
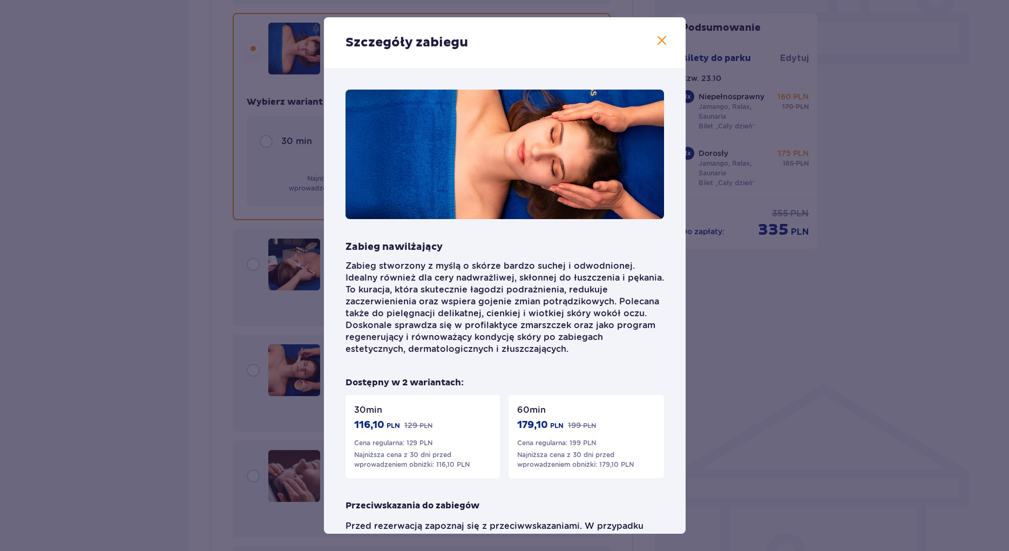
click at [655, 42] on span at bounding box center [661, 41] width 13 height 13
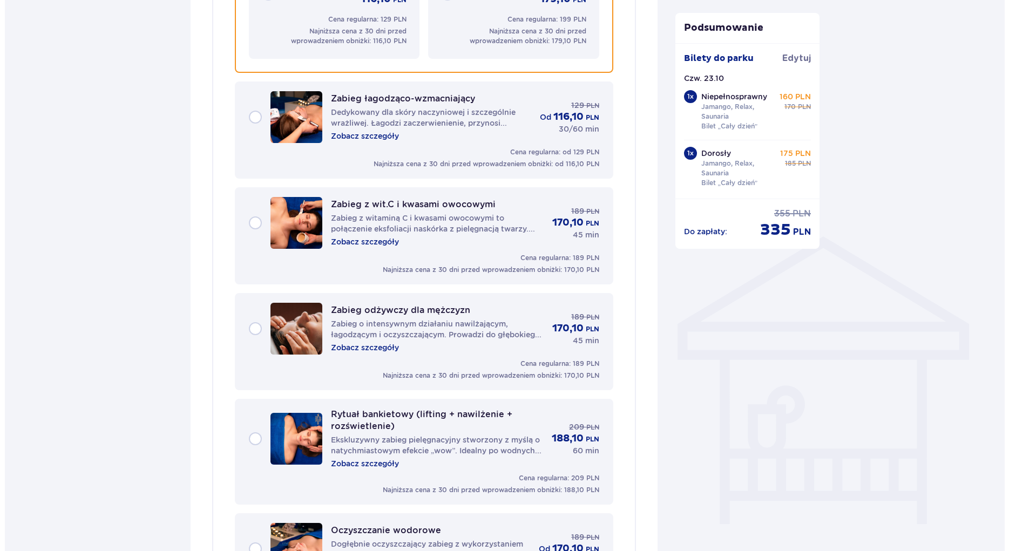
scroll to position [658, 0]
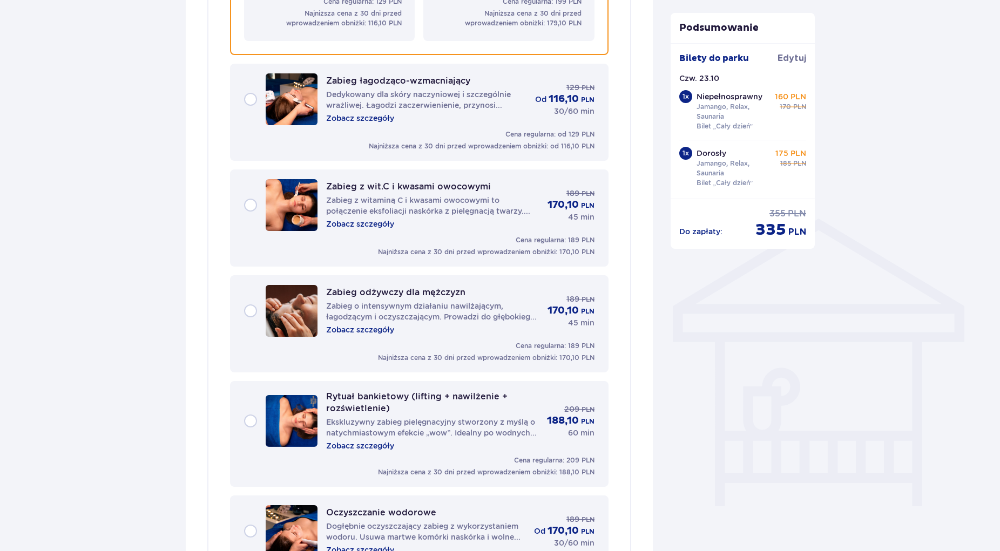
click at [373, 119] on p "Zobacz szczegóły" at bounding box center [360, 118] width 68 height 11
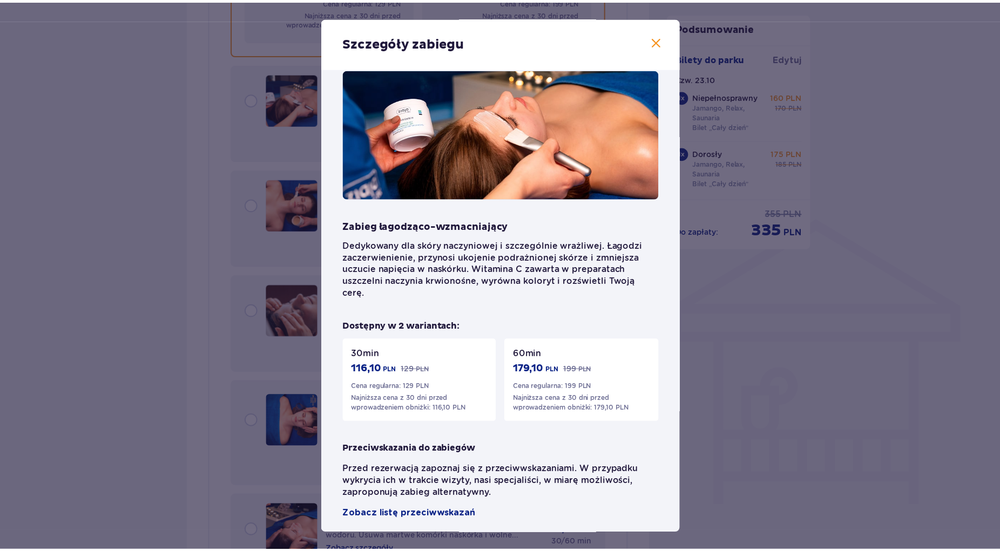
scroll to position [30, 0]
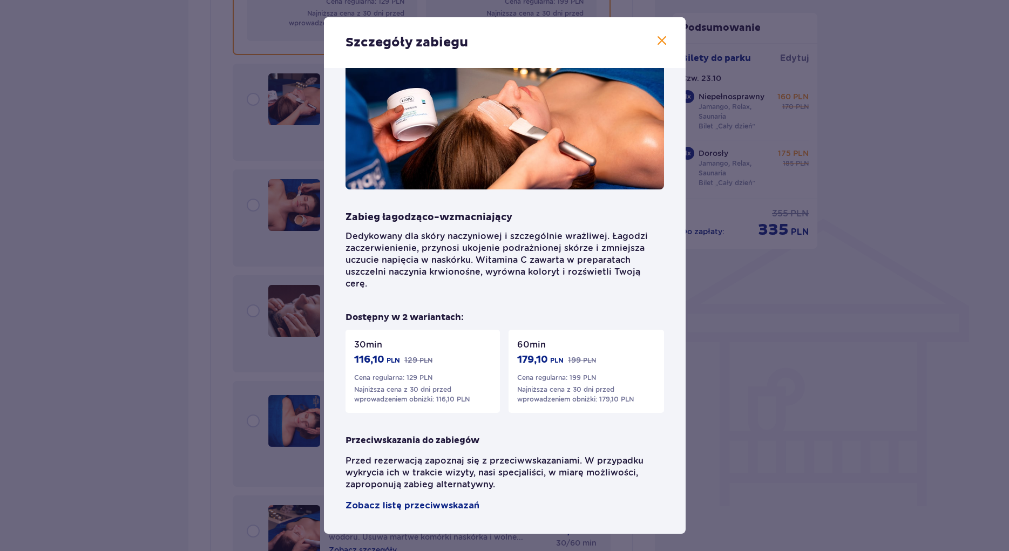
click at [655, 44] on span at bounding box center [661, 41] width 13 height 13
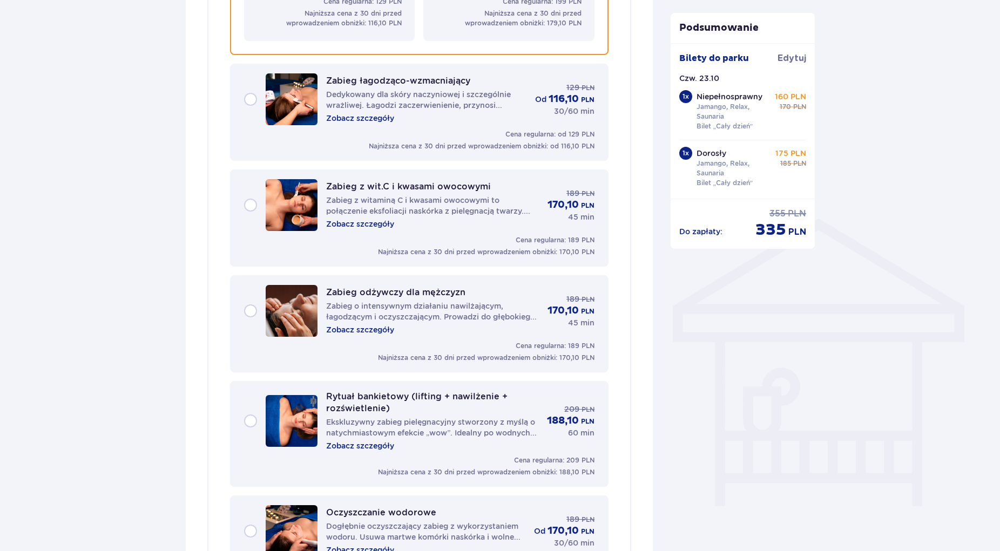
click at [253, 102] on div "Zabieg łagodząco-wzmacniający Dedykowany dla skóry naczyniowej i szczególnie wr…" at bounding box center [419, 99] width 350 height 52
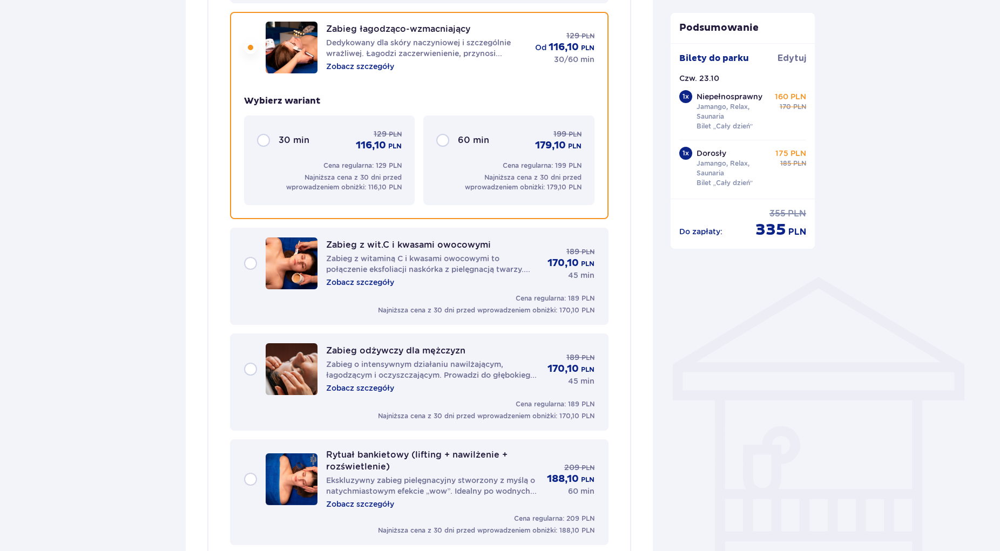
scroll to position [599, 0]
click at [260, 141] on div "30 min 129 PLN 116,10 PLN" at bounding box center [329, 142] width 145 height 24
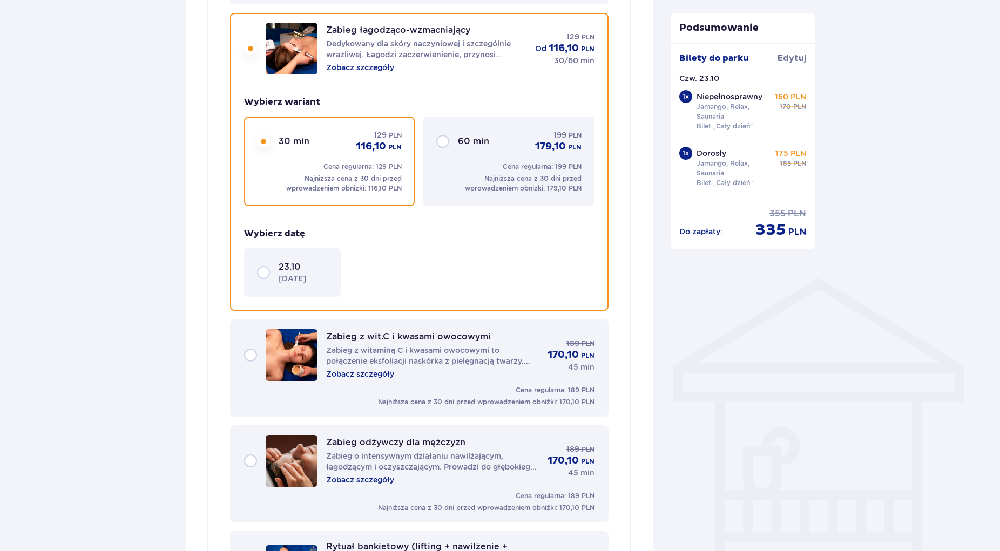
click at [361, 480] on p "Zobacz szczegóły" at bounding box center [360, 480] width 68 height 11
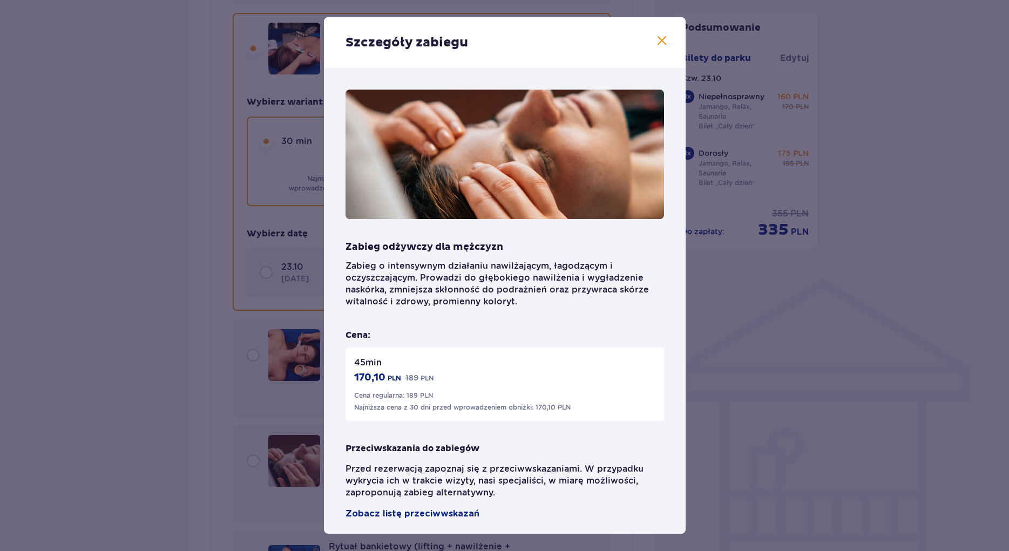
click at [655, 40] on span at bounding box center [661, 41] width 13 height 13
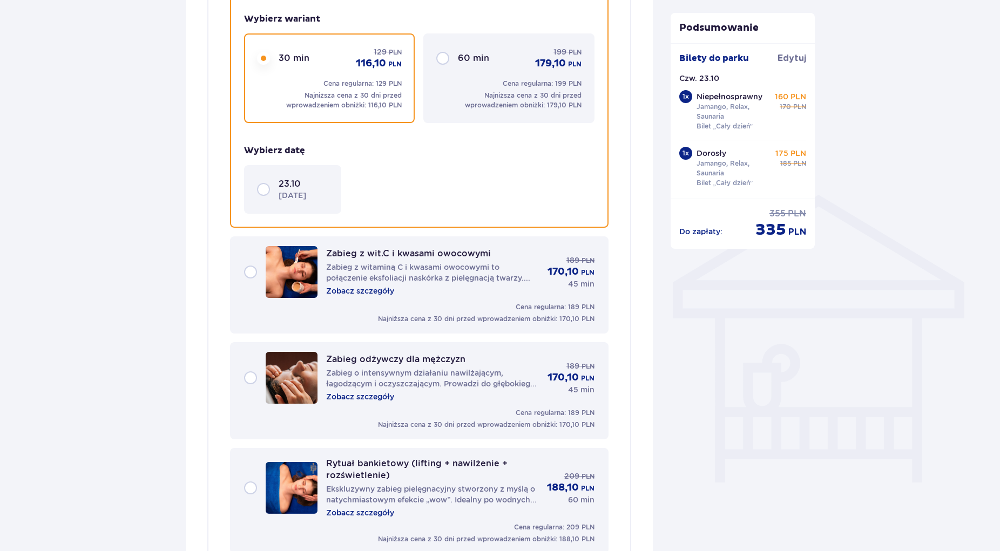
scroll to position [709, 0]
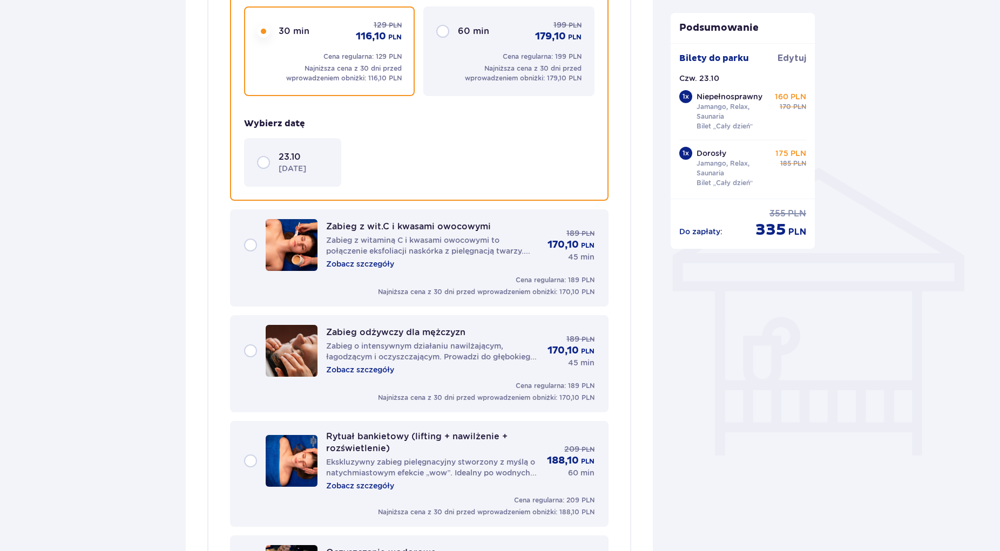
click at [254, 350] on div "Zabieg odżywczy dla mężczyzn Zabieg o intensywnym działaniu nawilżającym, łagod…" at bounding box center [419, 351] width 350 height 52
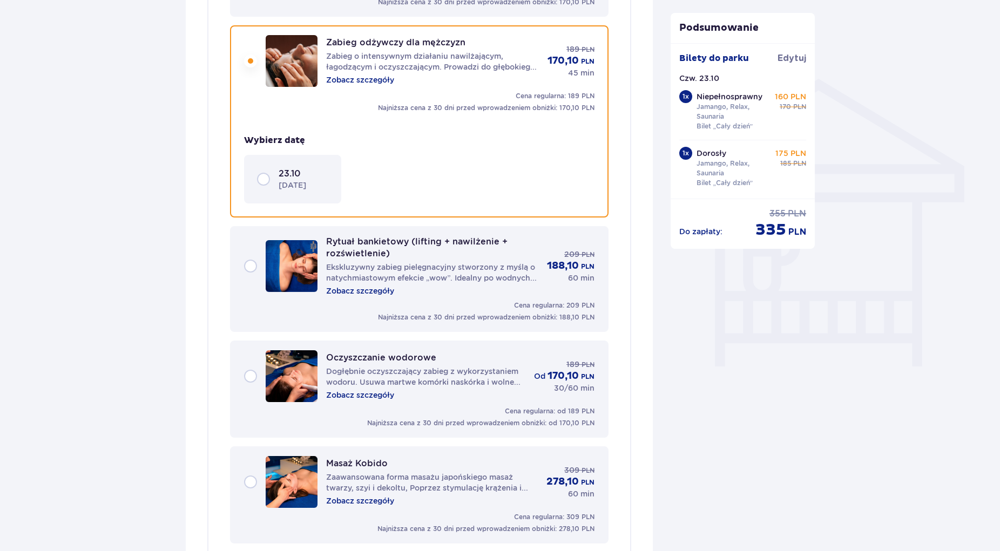
scroll to position [810, 0]
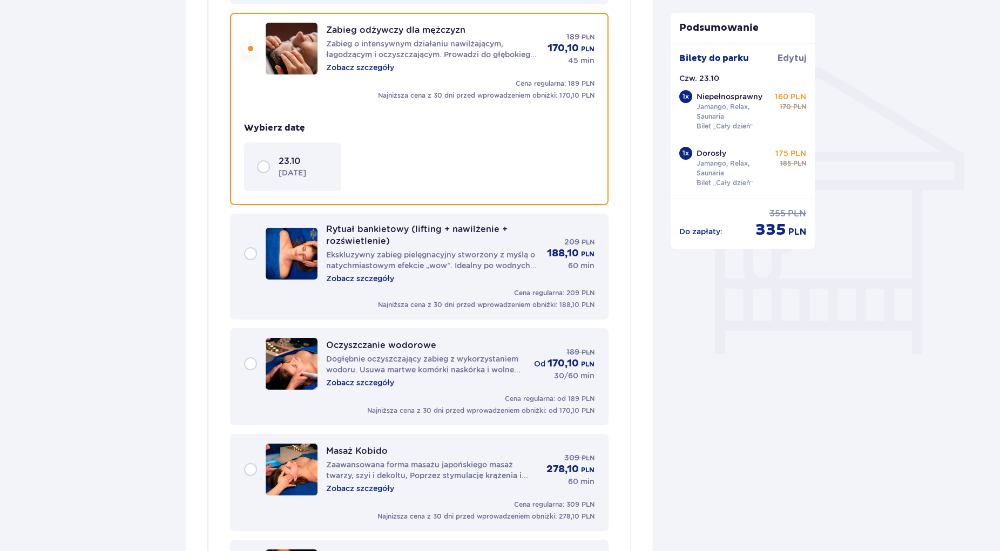
click at [261, 169] on div "23.10 czwartek" at bounding box center [292, 166] width 71 height 23
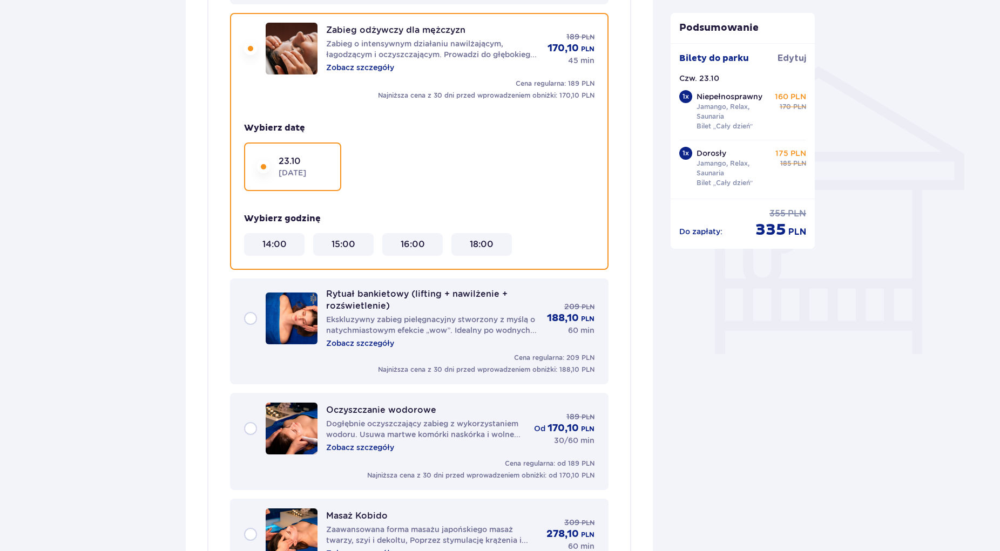
click at [492, 247] on 18\ "18:00" at bounding box center [482, 245] width 24 height 12
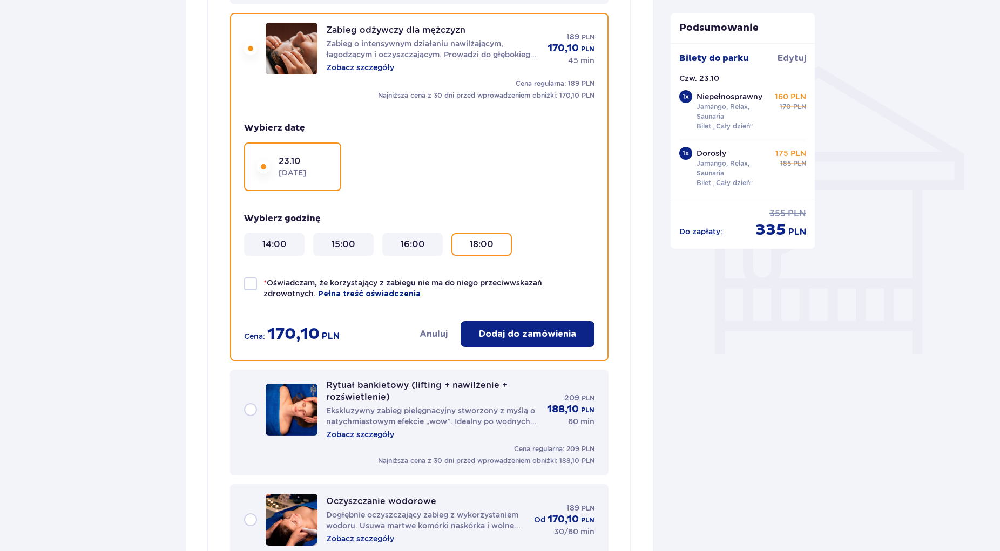
click at [254, 285] on div at bounding box center [250, 284] width 13 height 13
checkbox input "true"
click at [549, 342] on button "Dodaj do zamówienia" at bounding box center [528, 334] width 134 height 26
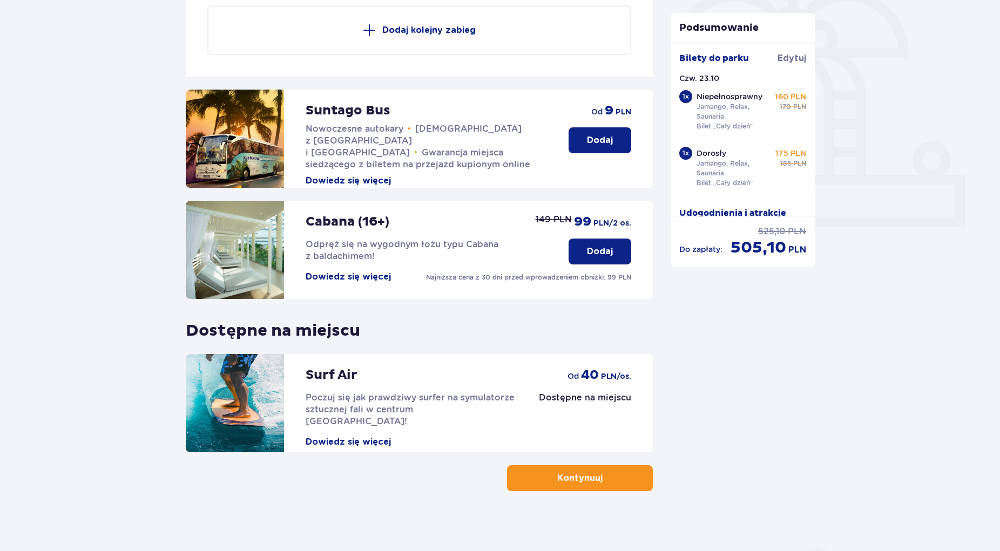
scroll to position [335, 0]
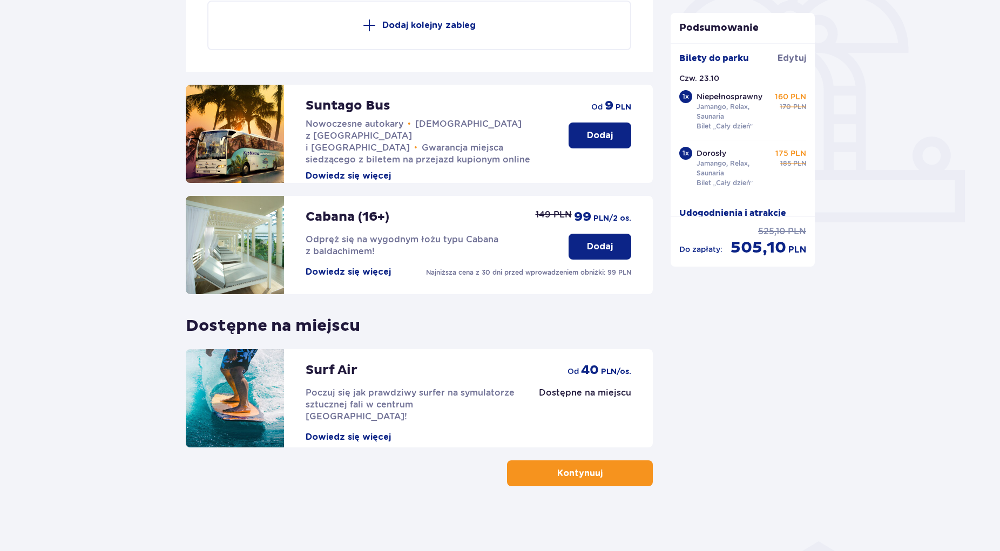
click at [603, 472] on span "button" at bounding box center [604, 473] width 13 height 13
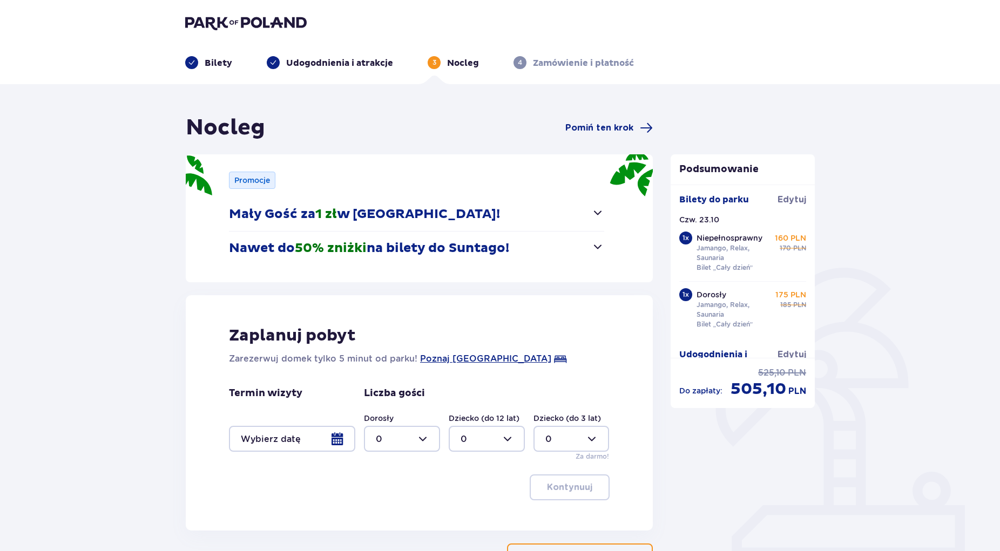
click at [595, 246] on span "button" at bounding box center [597, 246] width 13 height 13
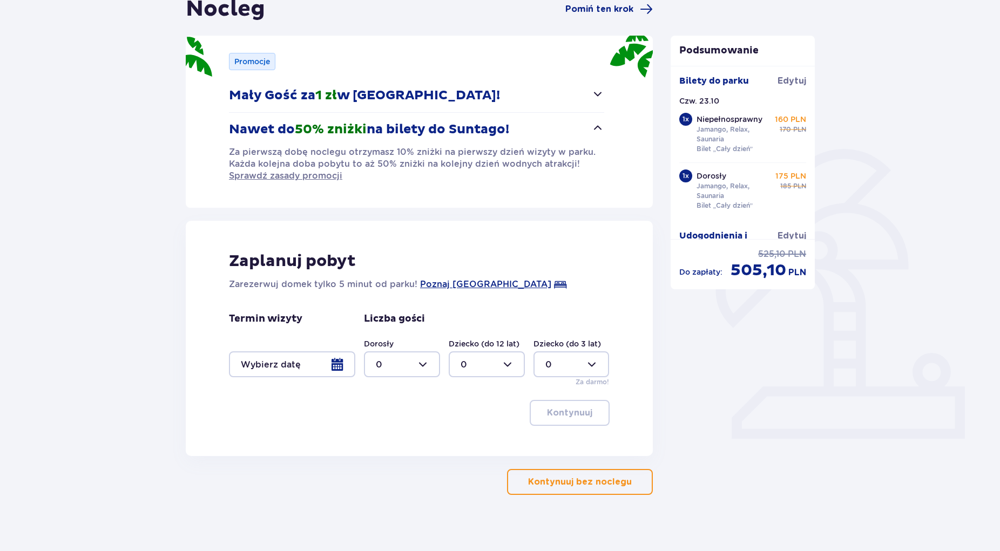
scroll to position [127, 0]
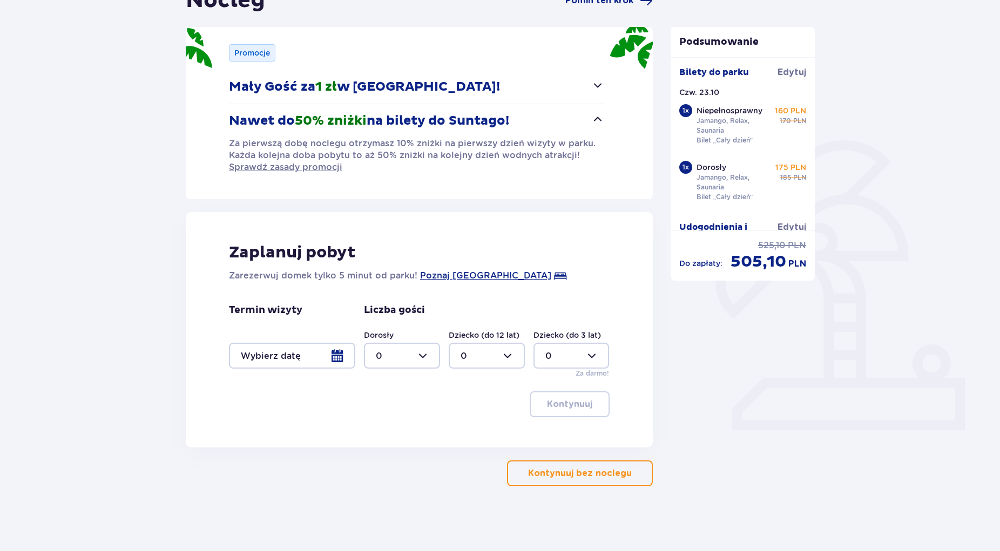
click at [336, 357] on div at bounding box center [292, 356] width 126 height 26
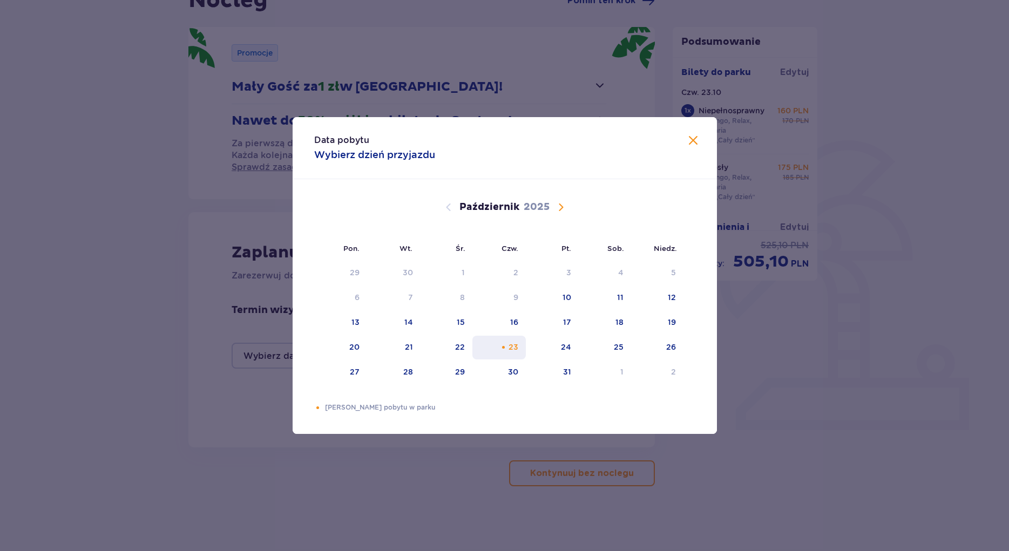
click at [510, 346] on div "23" at bounding box center [514, 347] width 10 height 11
click at [692, 146] on span "Zamknij" at bounding box center [693, 140] width 13 height 13
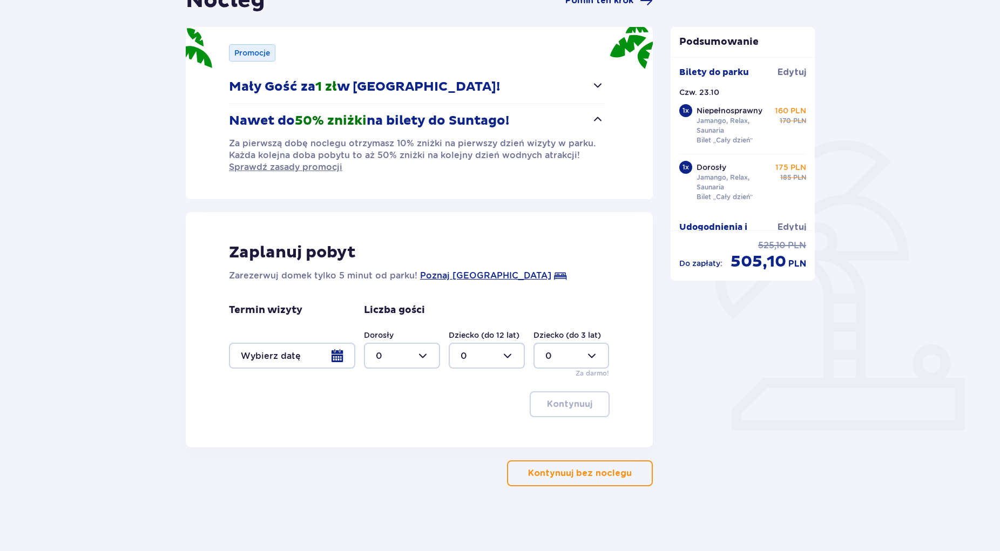
click at [419, 362] on div at bounding box center [402, 356] width 76 height 26
click at [377, 434] on p "2" at bounding box center [378, 434] width 5 height 12
type input "2"
click at [339, 357] on div at bounding box center [292, 356] width 126 height 26
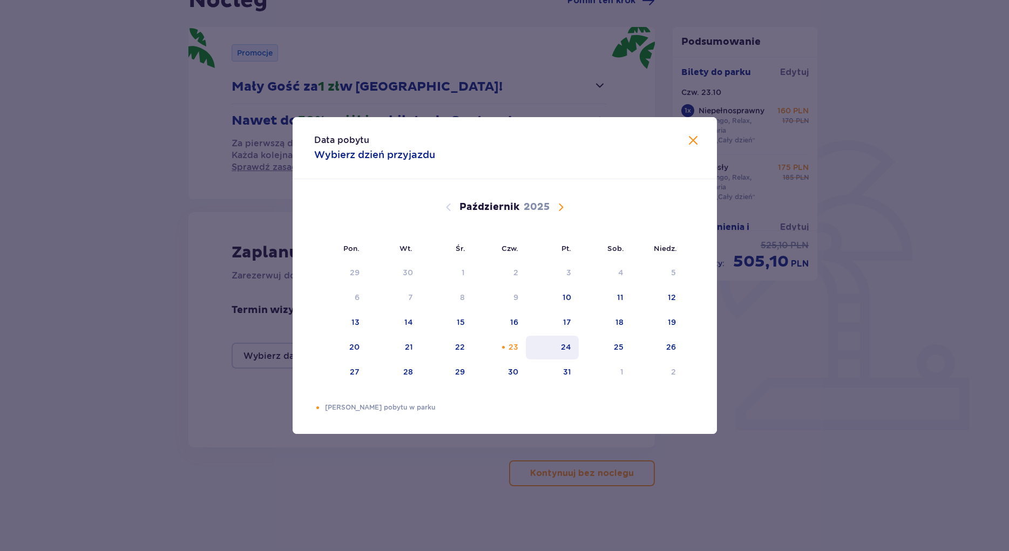
click at [562, 347] on div "24" at bounding box center [552, 348] width 53 height 24
click at [516, 349] on div "23" at bounding box center [514, 347] width 10 height 11
click at [555, 346] on div "24" at bounding box center [552, 348] width 53 height 24
type input "23.10.25 - 24.10.25"
type input "0"
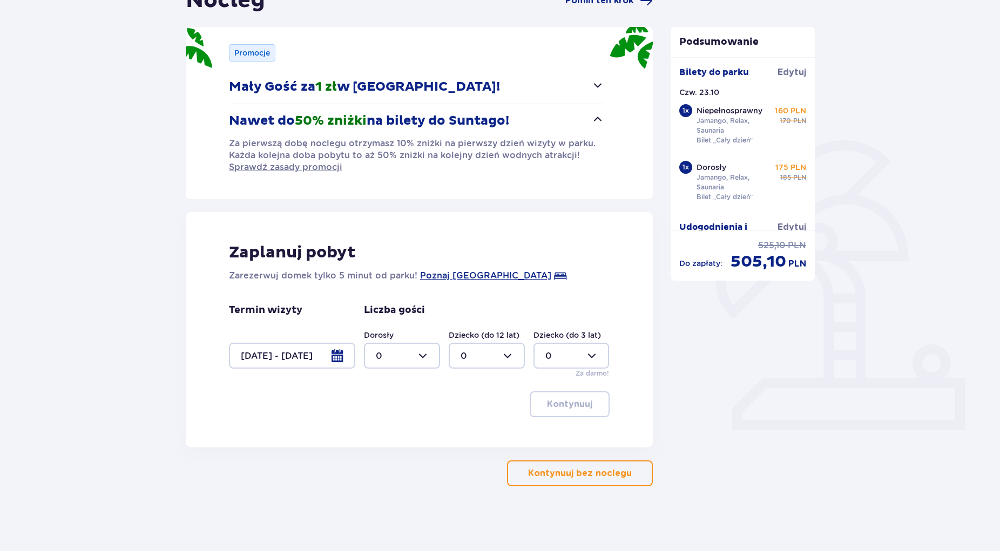
click at [577, 466] on button "Kontynuuj bez noclegu" at bounding box center [580, 474] width 146 height 26
